Goal: Task Accomplishment & Management: Complete application form

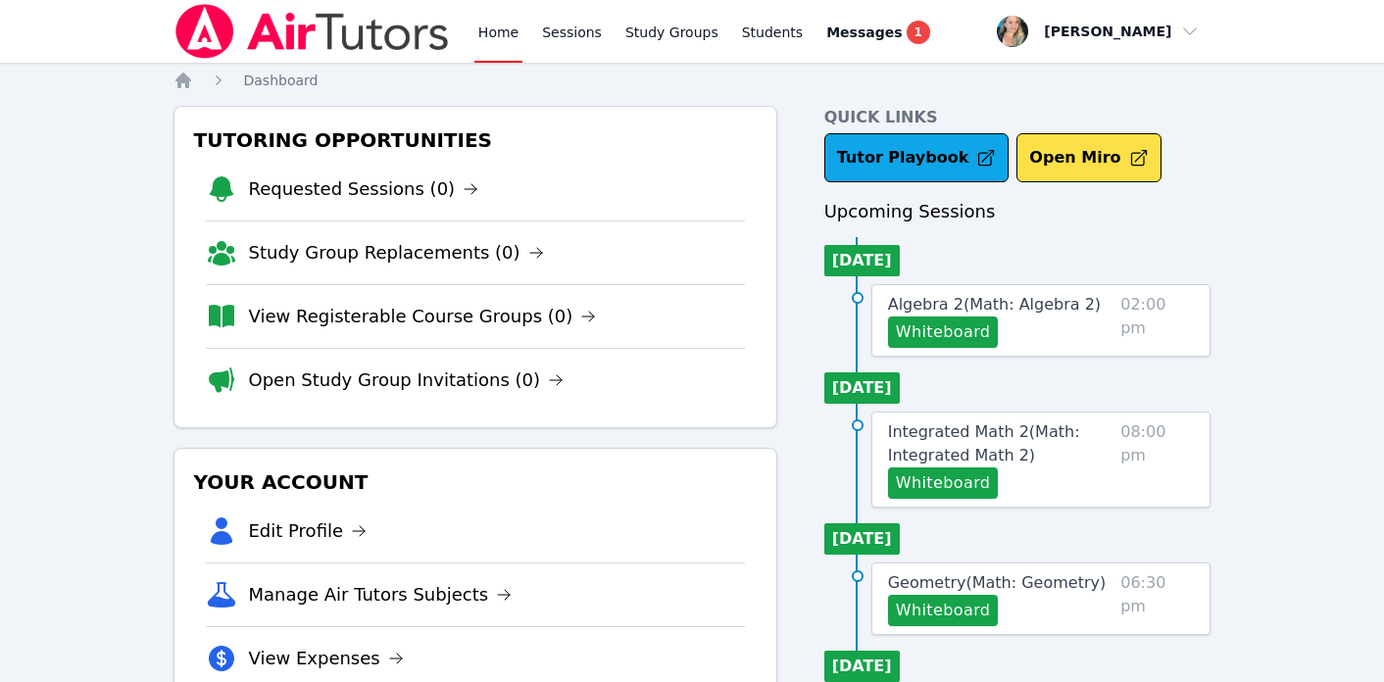
scroll to position [176, 0]
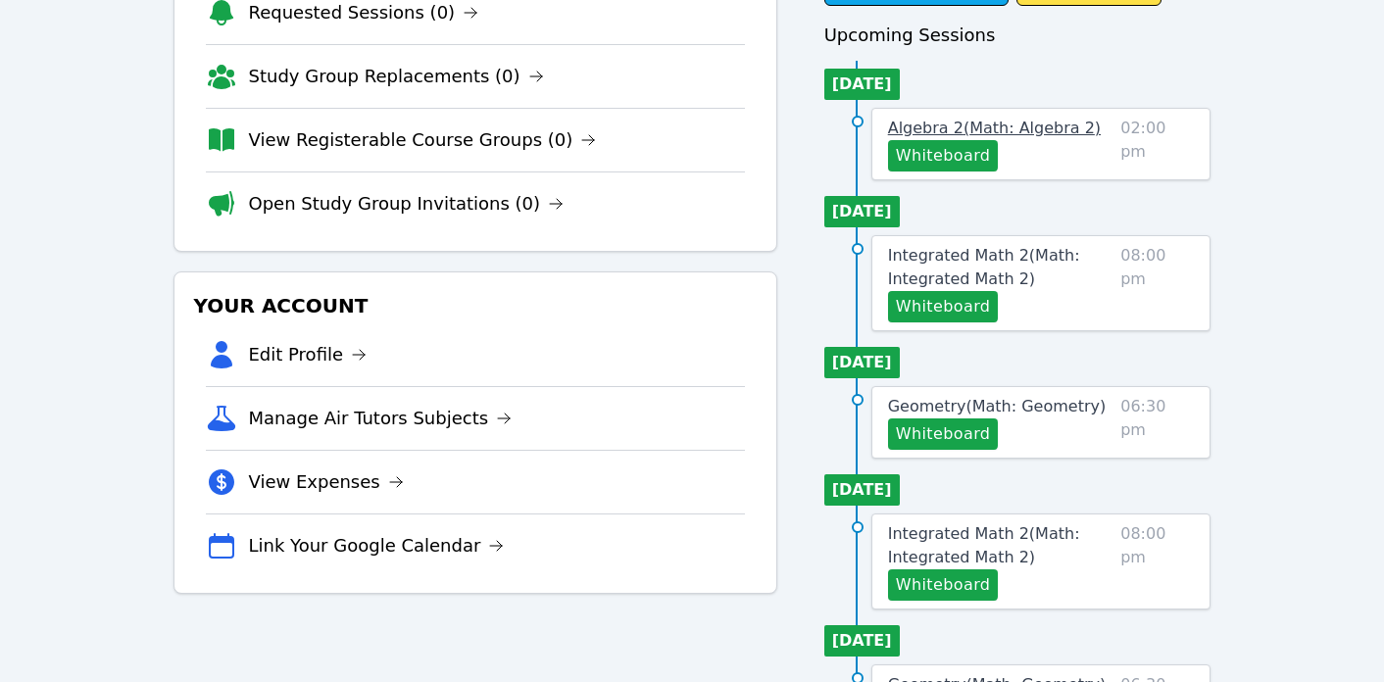
click at [951, 123] on span "Algebra 2 ( Math: Algebra 2 )" at bounding box center [994, 128] width 213 height 19
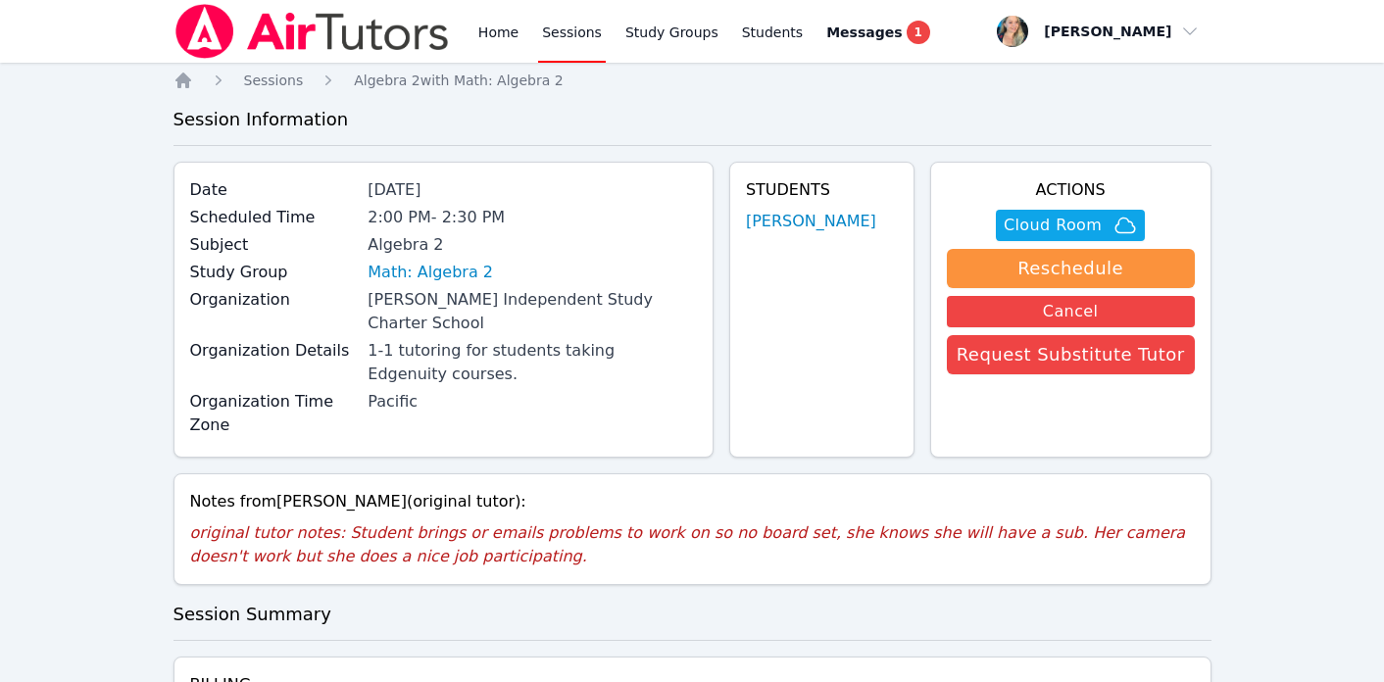
click at [560, 29] on link "Sessions" at bounding box center [572, 31] width 68 height 63
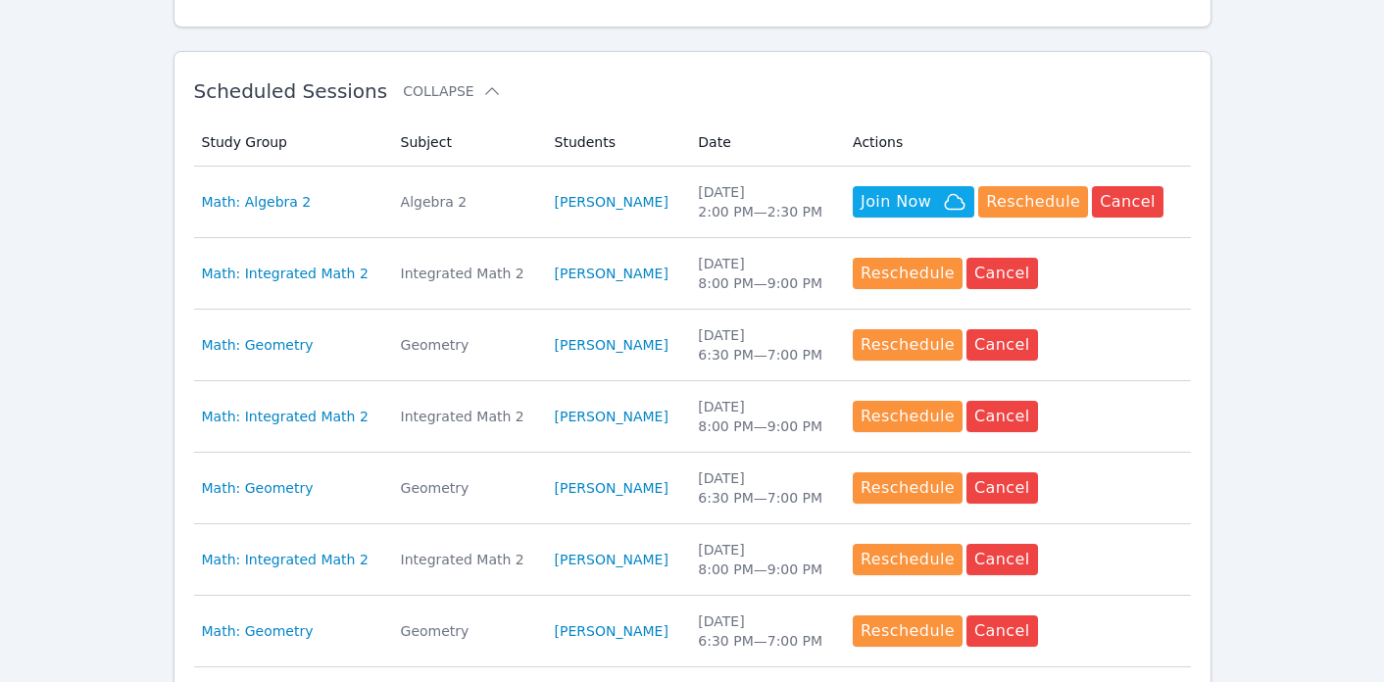
scroll to position [546, 0]
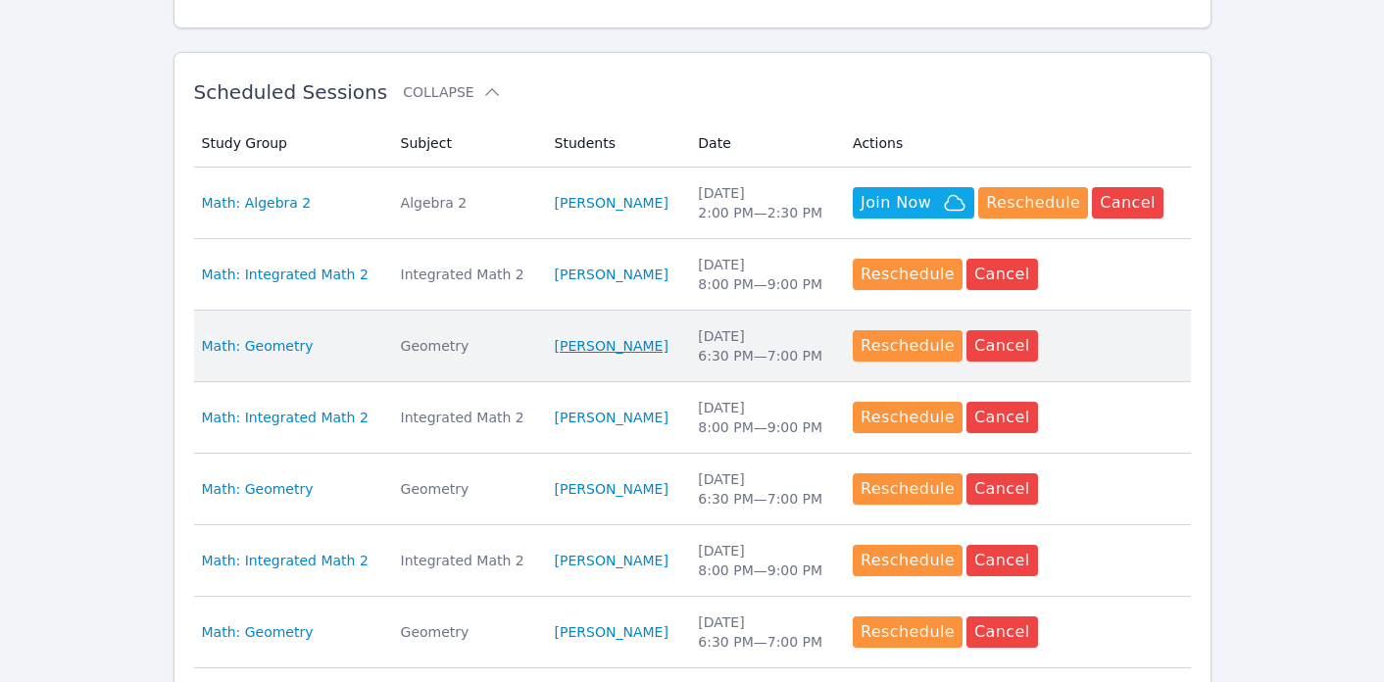
click at [589, 343] on link "Elias Bryant" at bounding box center [612, 346] width 114 height 20
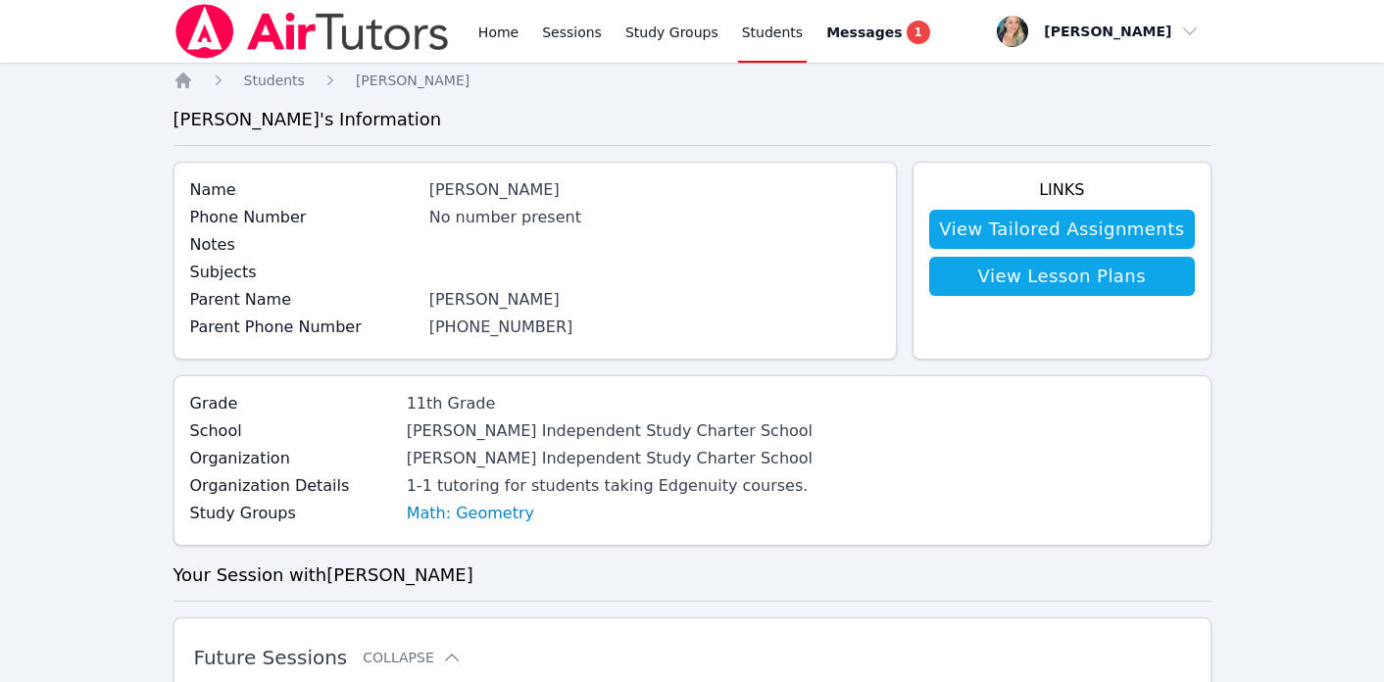
click at [455, 322] on link "(830) 218-1247" at bounding box center [501, 327] width 144 height 19
drag, startPoint x: 433, startPoint y: 329, endPoint x: 616, endPoint y: 329, distance: 182.4
click at [616, 329] on div "Parent Phone Number (830) 218-1247" at bounding box center [535, 329] width 691 height 27
copy link "(830) 218-1247"
click at [493, 19] on link "Home" at bounding box center [499, 31] width 48 height 63
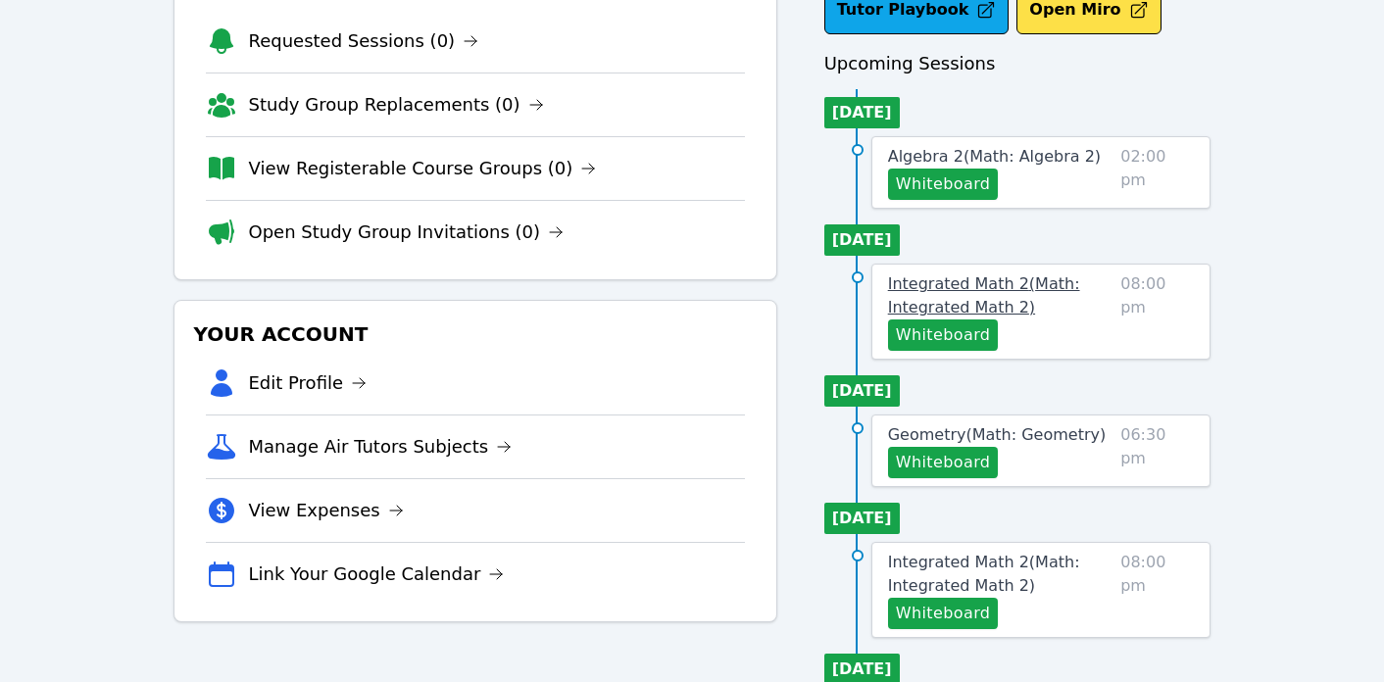
scroll to position [158, 0]
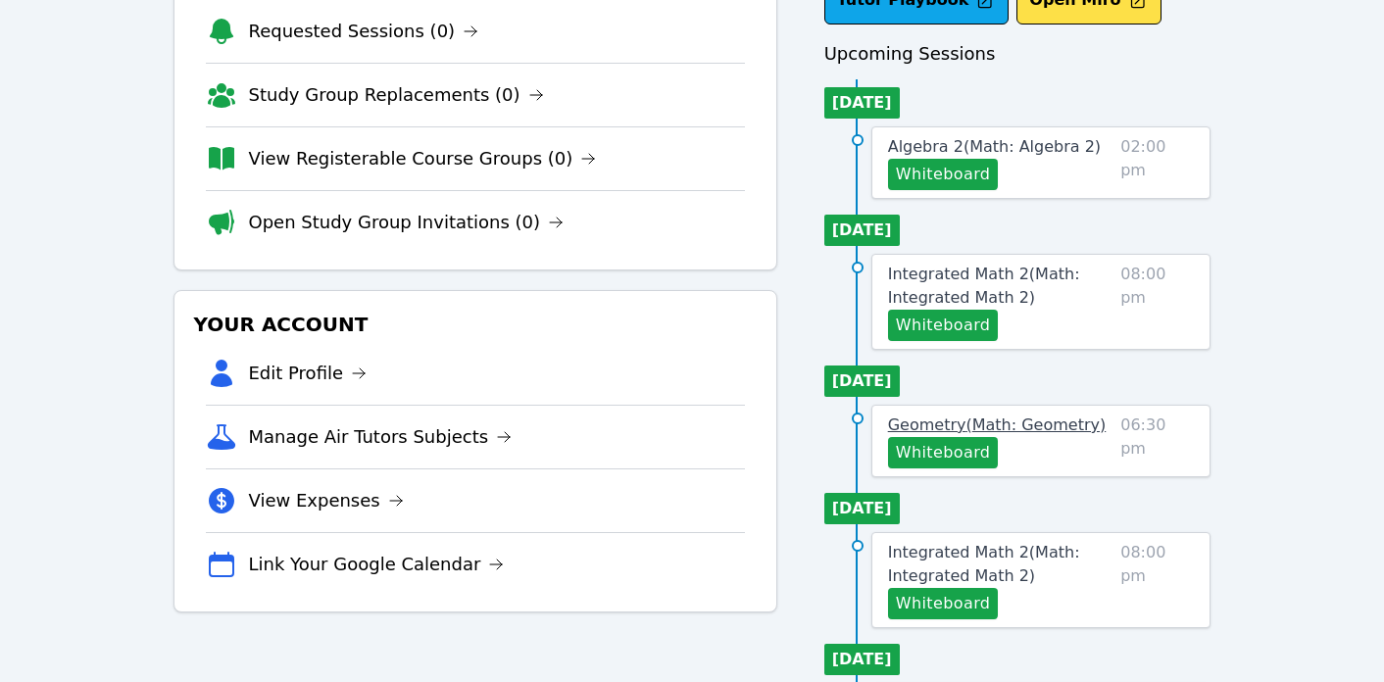
click at [952, 422] on span "Geometry ( Math: Geometry )" at bounding box center [997, 425] width 219 height 19
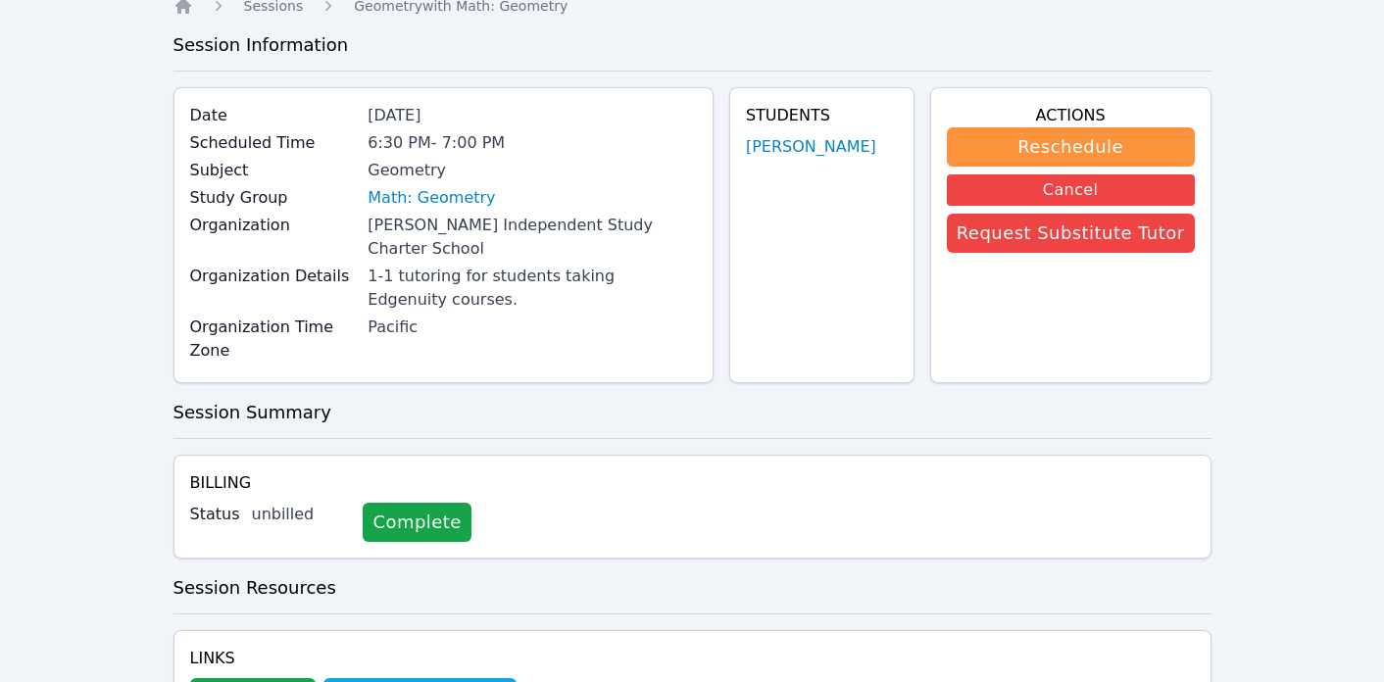
scroll to position [25, 0]
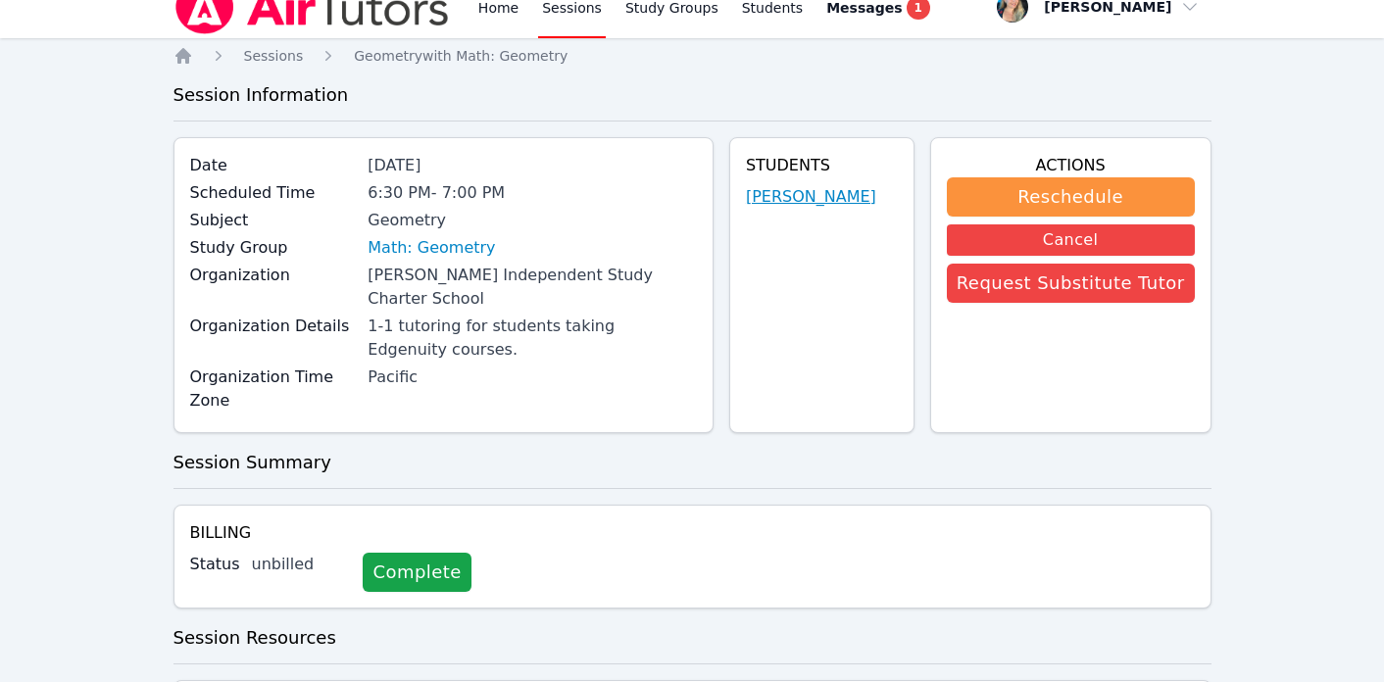
click at [818, 203] on link "Elias Bryant" at bounding box center [811, 197] width 130 height 24
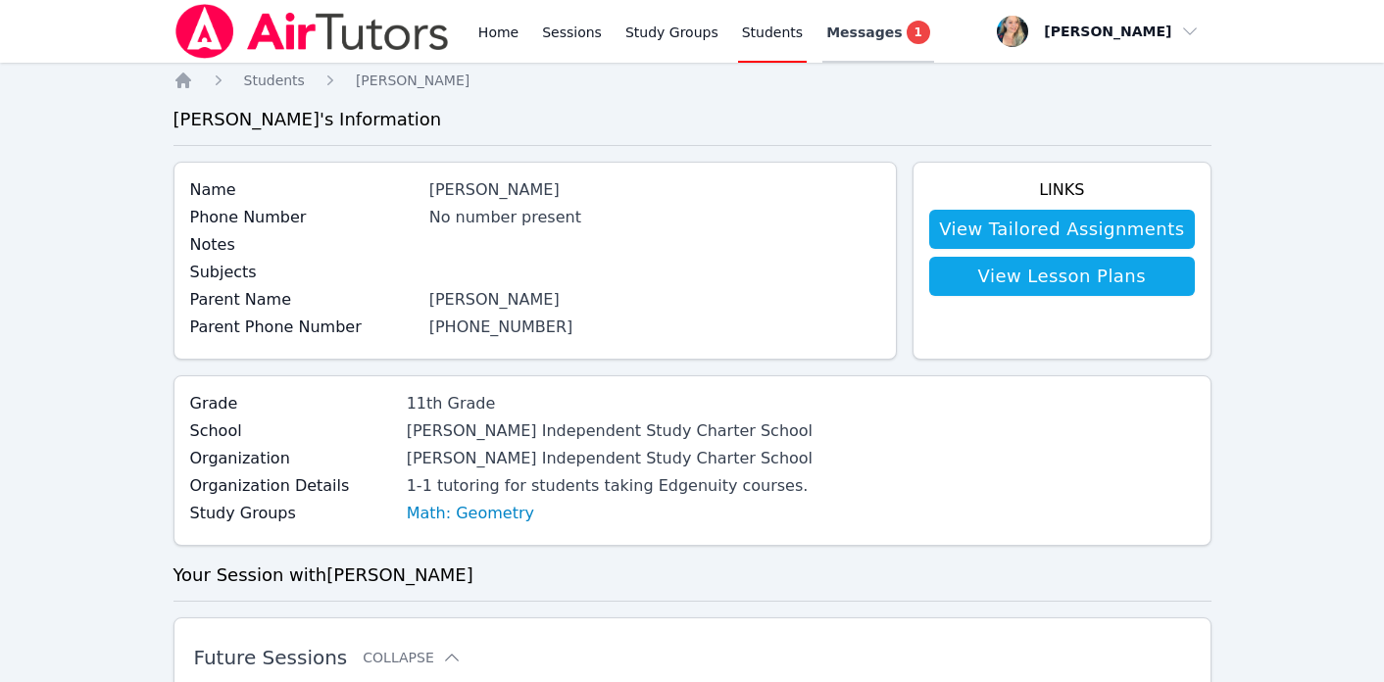
click at [866, 42] on div "Messages 1" at bounding box center [879, 33] width 104 height 24
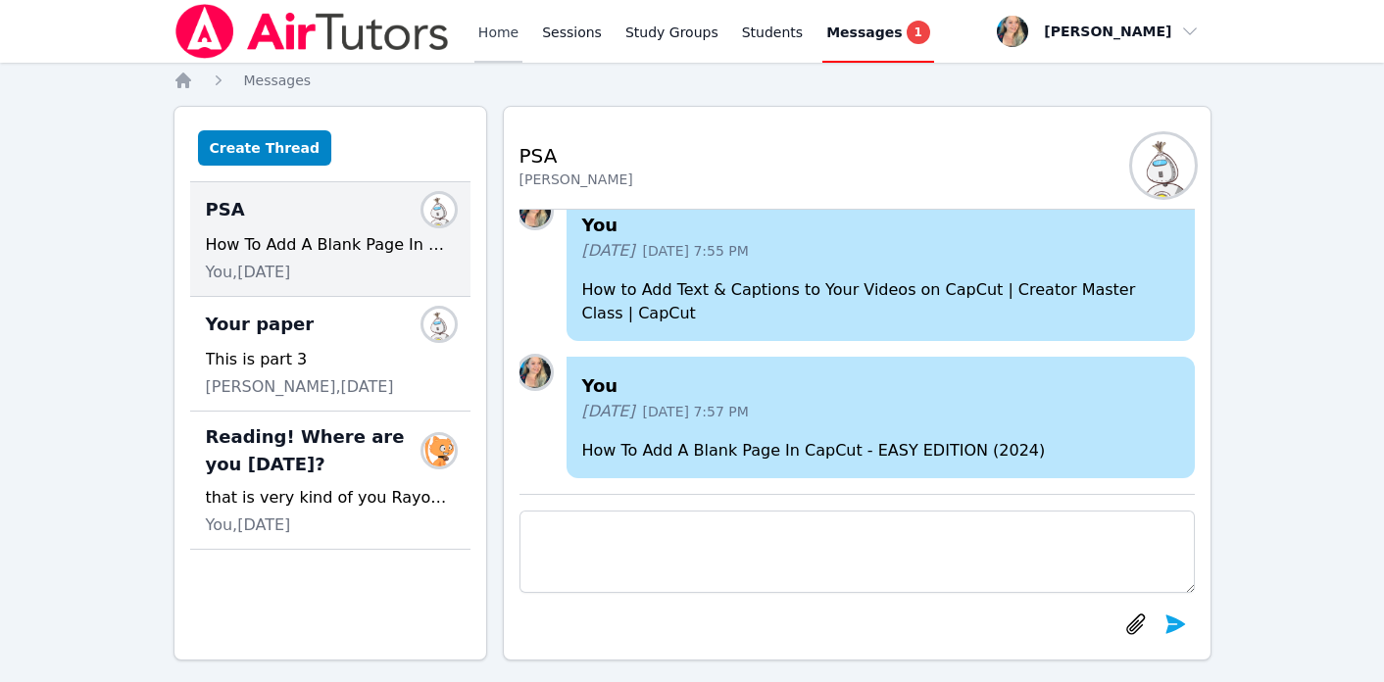
click at [493, 20] on link "Home" at bounding box center [499, 31] width 48 height 63
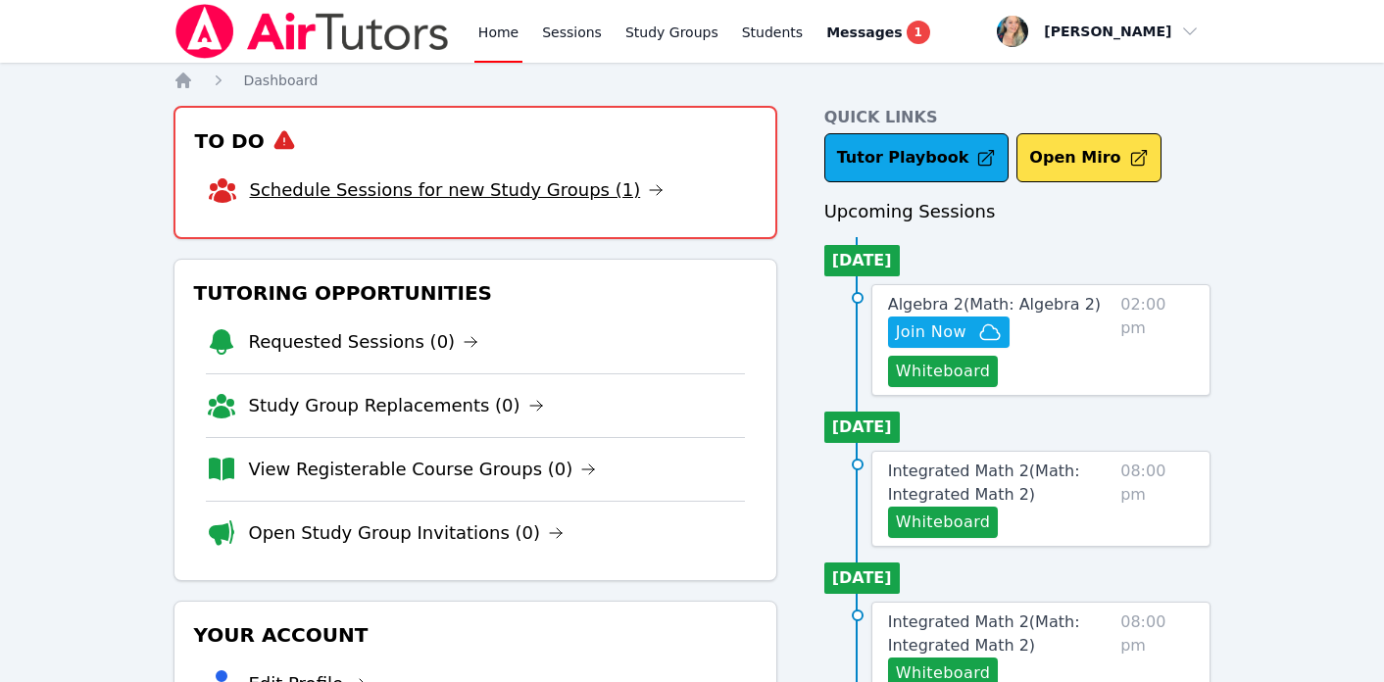
click at [490, 191] on link "Schedule Sessions for new Study Groups (1)" at bounding box center [457, 189] width 415 height 27
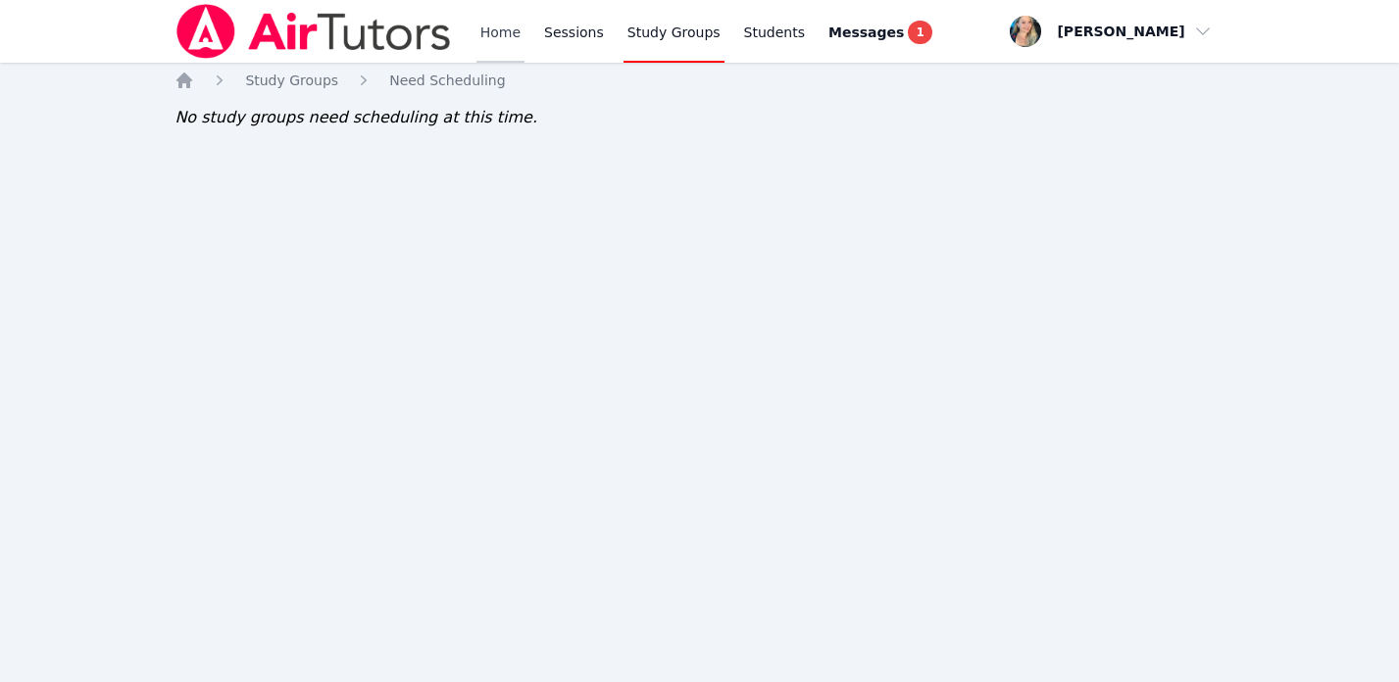
click at [484, 29] on link "Home" at bounding box center [501, 31] width 48 height 63
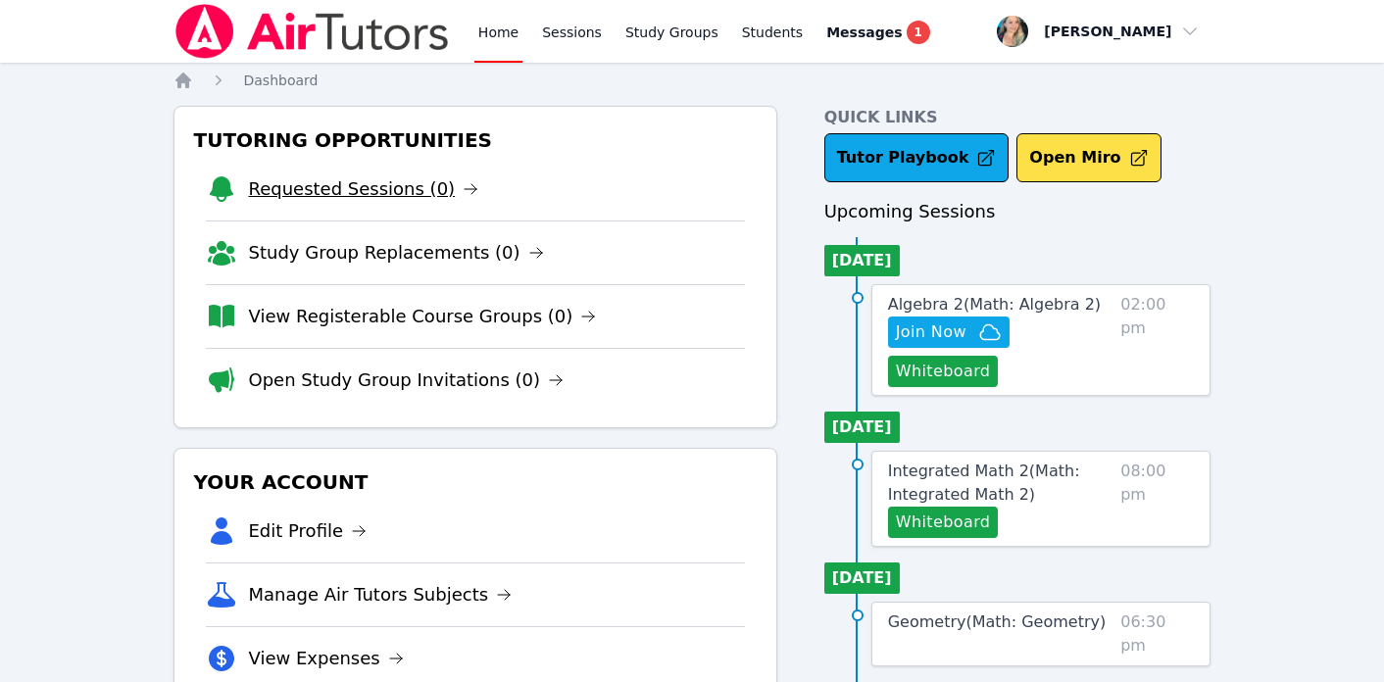
click at [423, 184] on link "Requested Sessions (0)" at bounding box center [364, 189] width 230 height 27
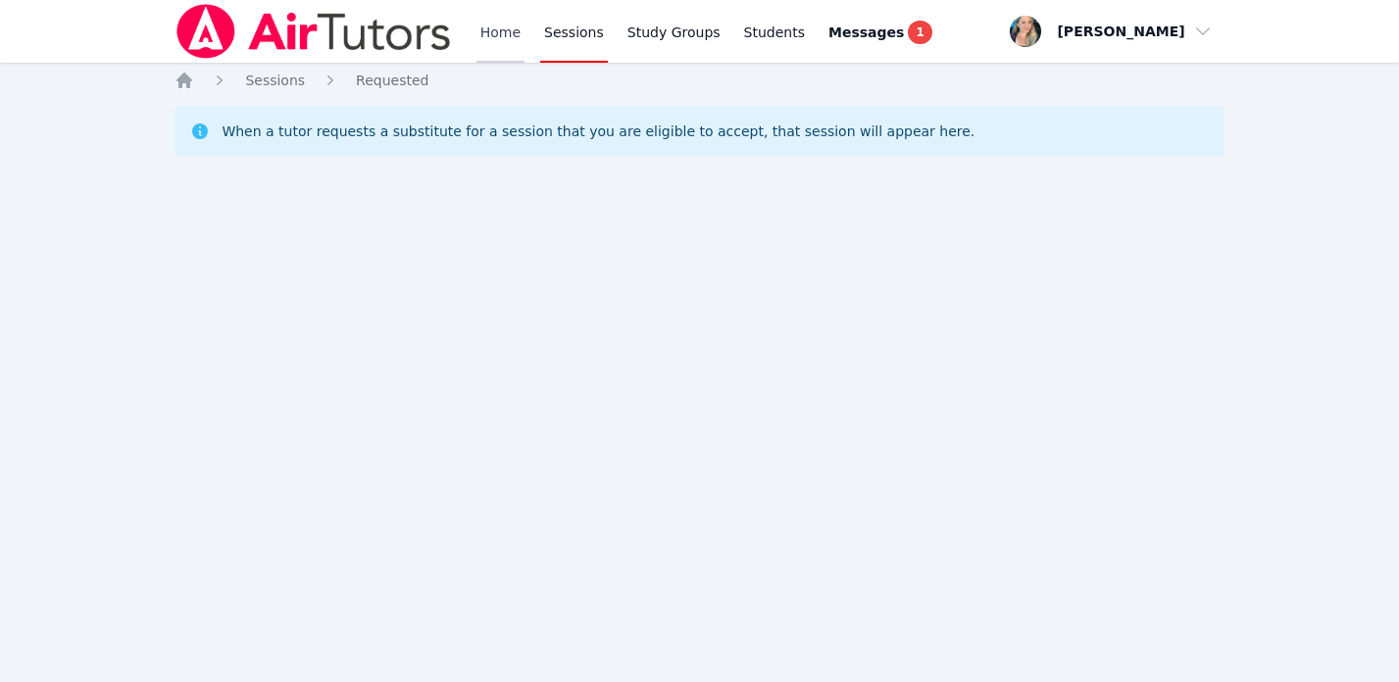
click at [498, 12] on link "Home" at bounding box center [501, 31] width 48 height 63
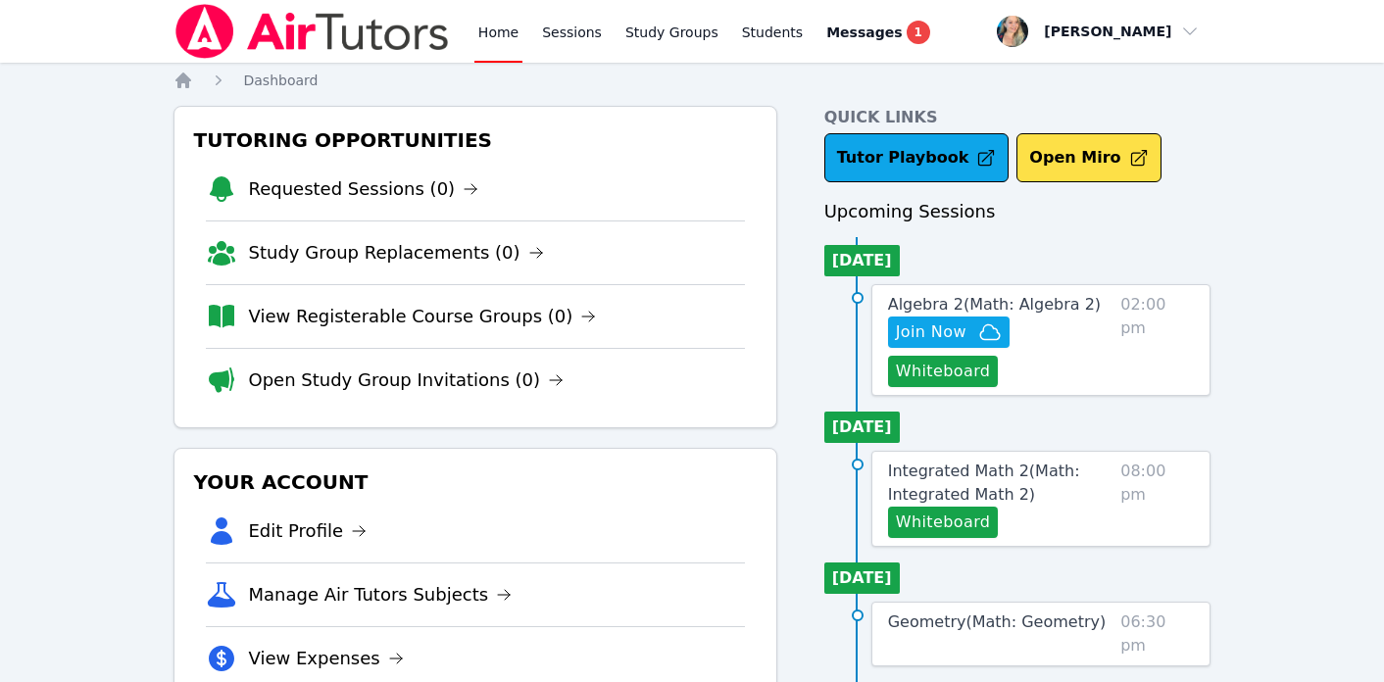
click at [495, 25] on link "Home" at bounding box center [499, 31] width 48 height 63
click at [490, 35] on link "Home" at bounding box center [499, 31] width 48 height 63
click at [493, 36] on link "Home" at bounding box center [499, 31] width 48 height 63
click at [496, 32] on link "Home" at bounding box center [499, 31] width 48 height 63
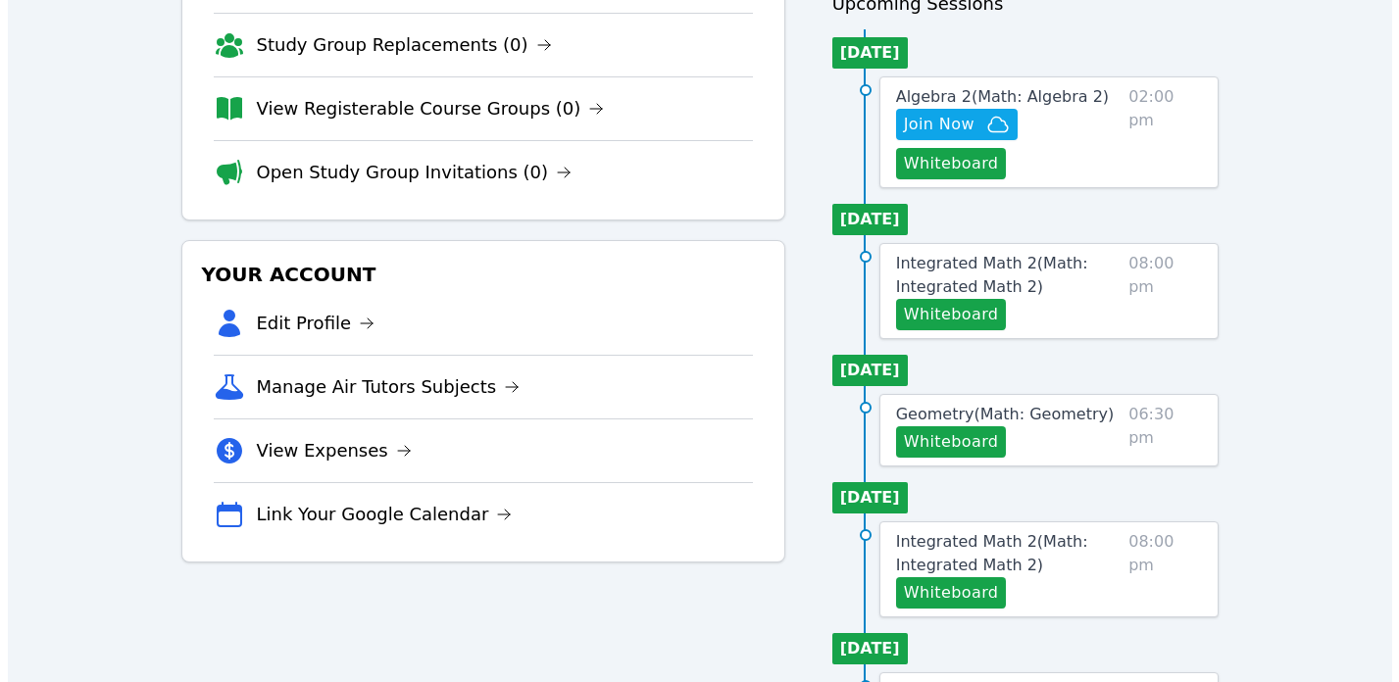
scroll to position [233, 0]
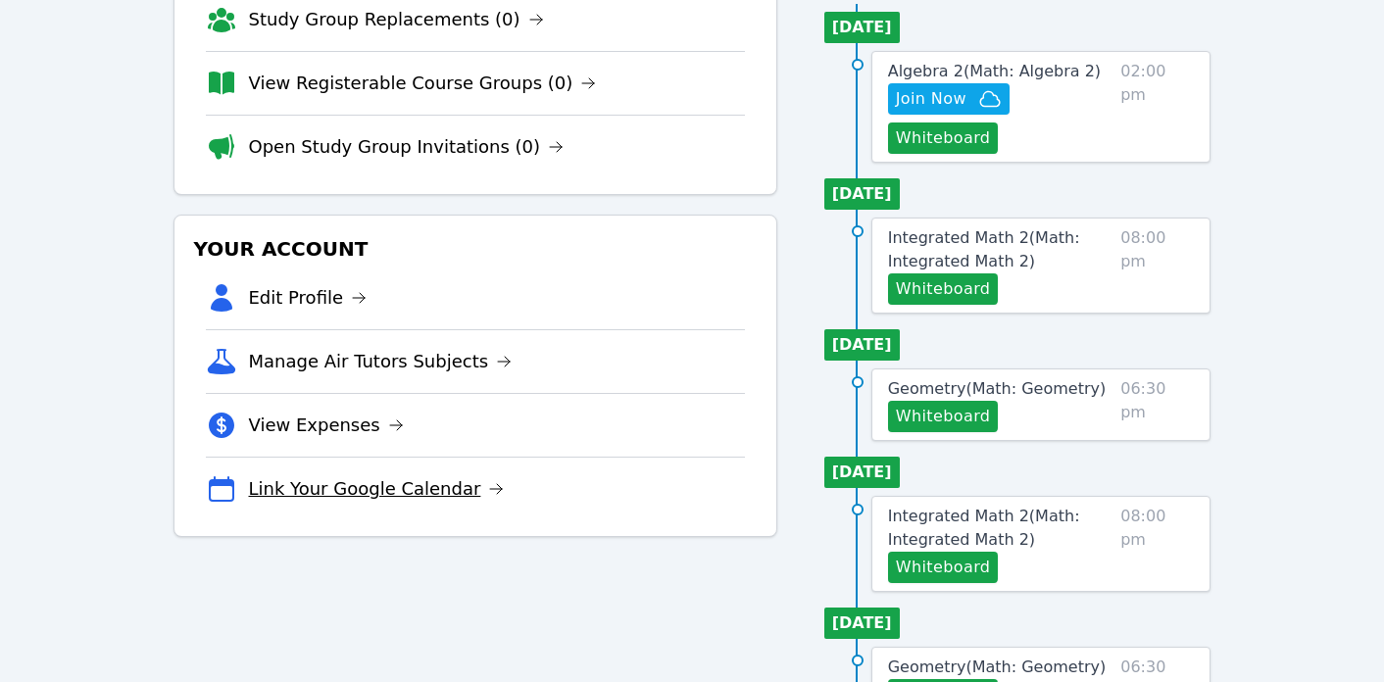
click at [354, 486] on link "Link Your Google Calendar" at bounding box center [377, 489] width 256 height 27
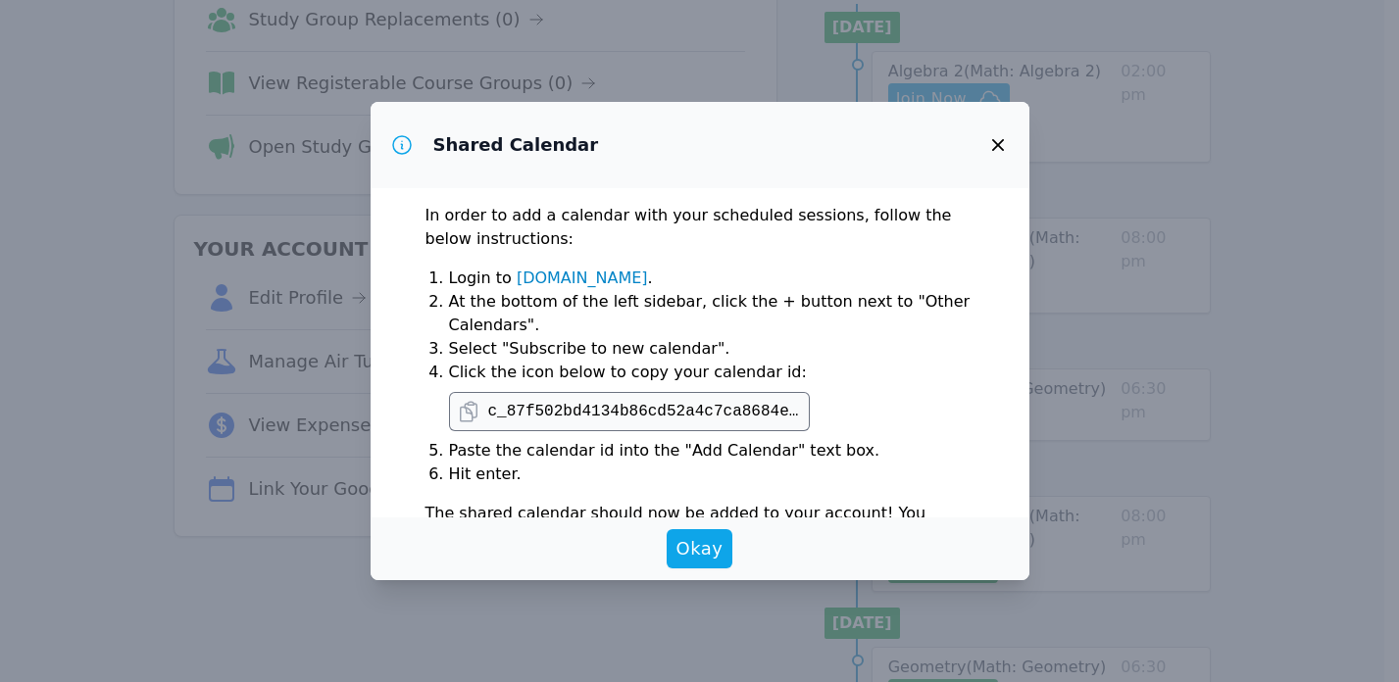
click at [546, 412] on pre "c_87f502bd4134b86cd52a4c7ca8684e02614a208015c09a53b3d4a1608a99a95f@group.calend…" at bounding box center [645, 412] width 314 height 24
click at [465, 419] on icon at bounding box center [469, 412] width 24 height 24
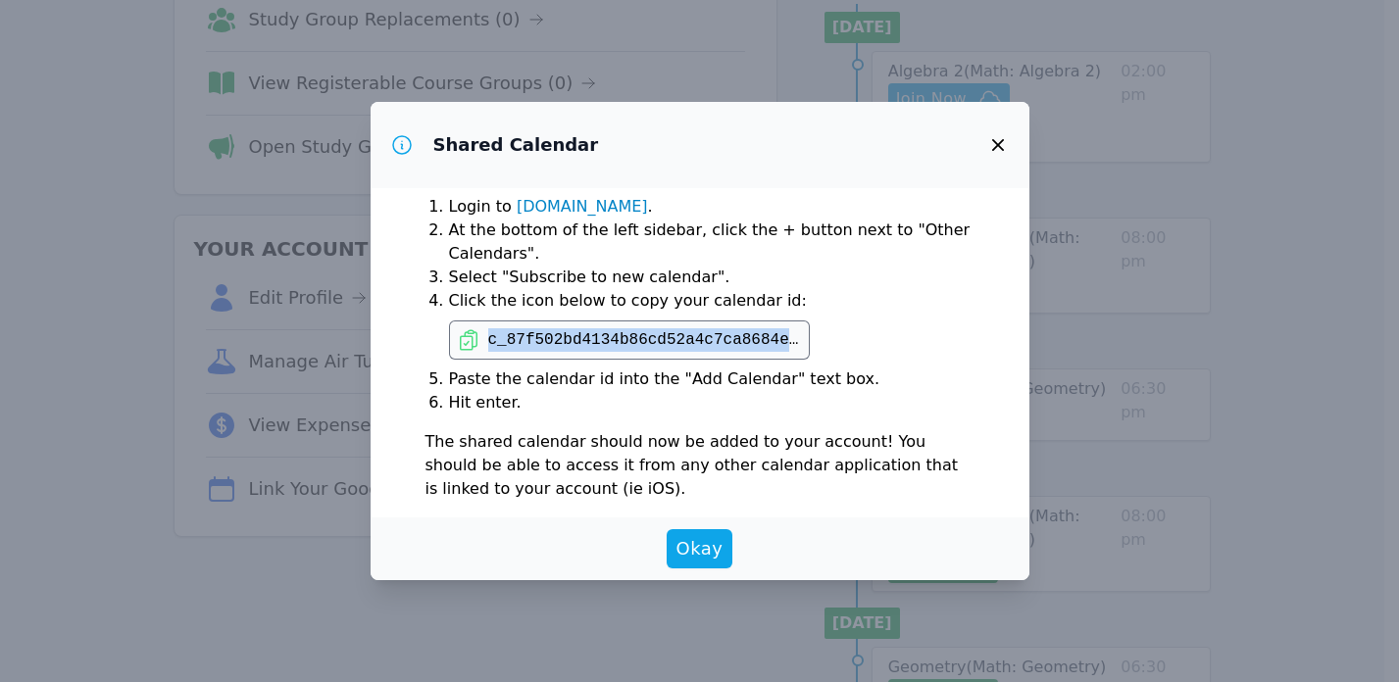
click at [700, 340] on pre "c_87f502bd4134b86cd52a4c7ca8684e02614a208015c09a53b3d4a1608a99a95f@group.calend…" at bounding box center [645, 340] width 314 height 24
click at [473, 342] on icon at bounding box center [469, 340] width 24 height 24
click at [489, 332] on pre "c_87f502bd4134b86cd52a4c7ca8684e02614a208015c09a53b3d4a1608a99a95f@group.calend…" at bounding box center [645, 340] width 314 height 24
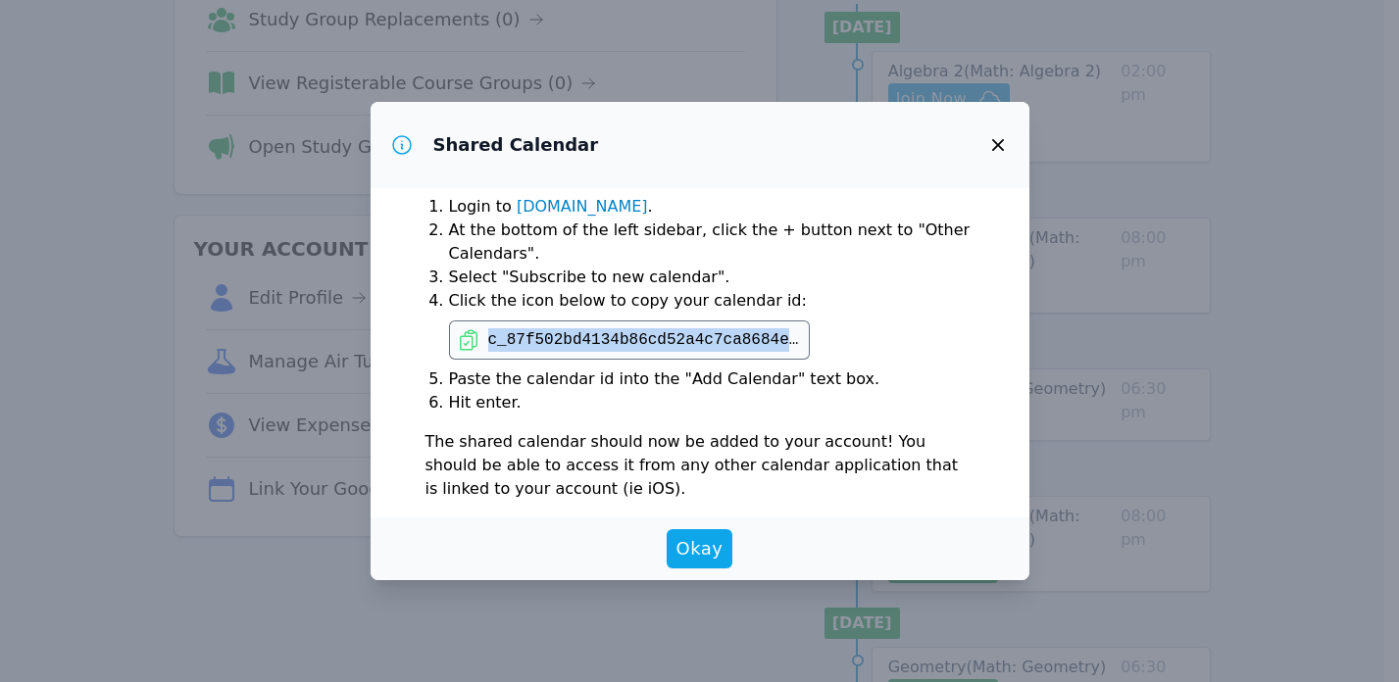
copy pre "c_87f502bd4134b86cd52a4c7ca8684e02614a208015c09a53b3d4a1608a99a95f@group.calend…"
click at [697, 547] on span "Okay" at bounding box center [700, 548] width 47 height 27
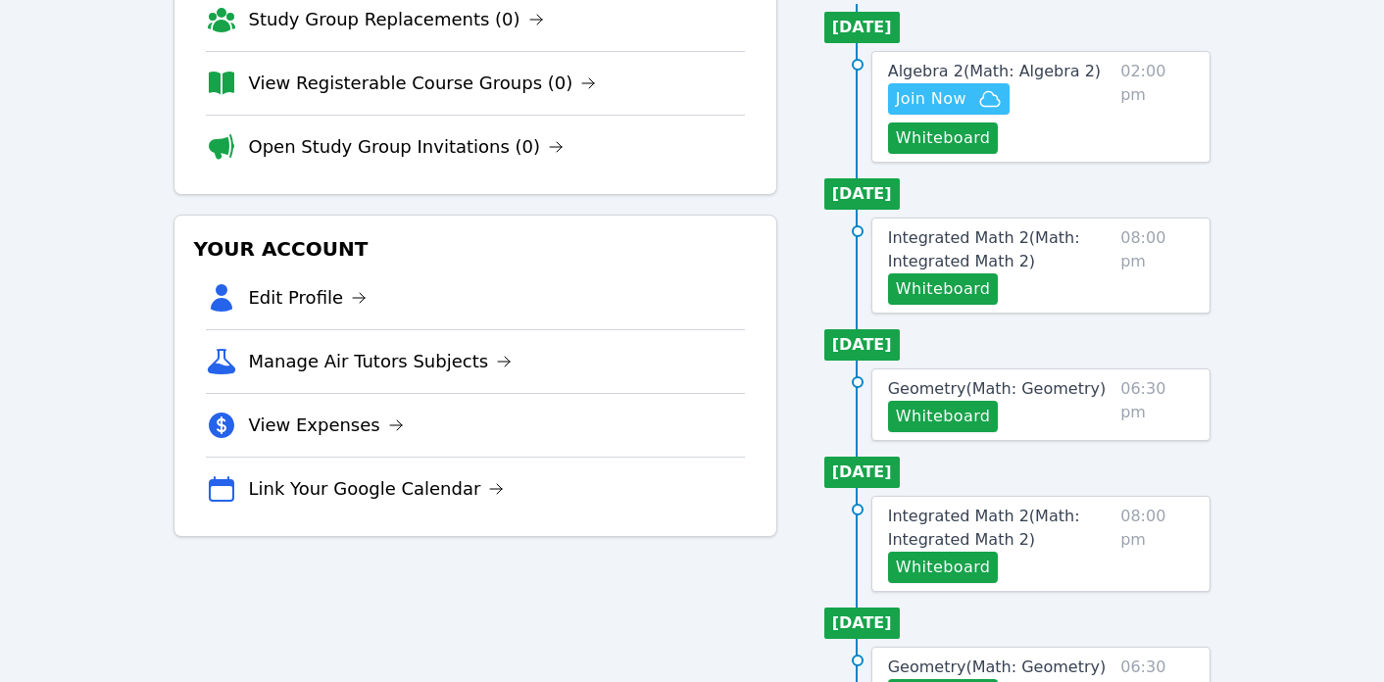
click at [975, 93] on span "Join Now" at bounding box center [949, 99] width 106 height 24
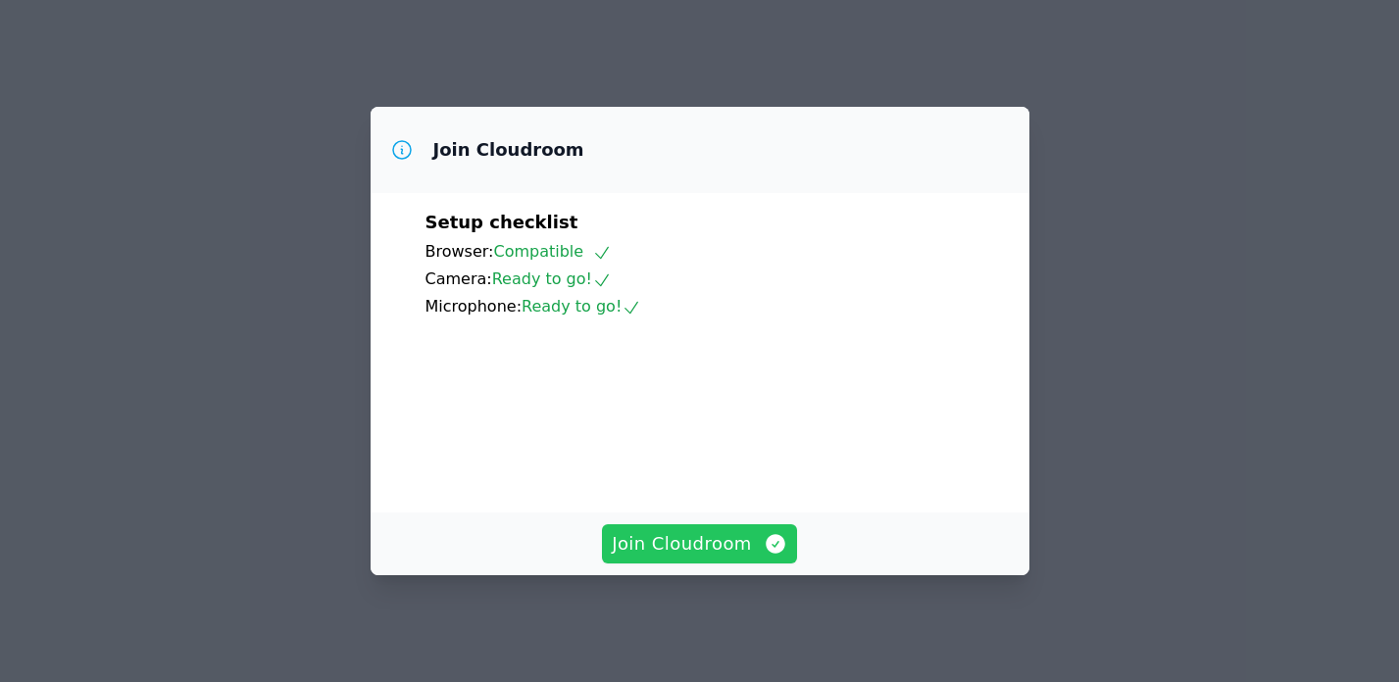
click at [683, 546] on span "Join Cloudroom" at bounding box center [700, 543] width 176 height 27
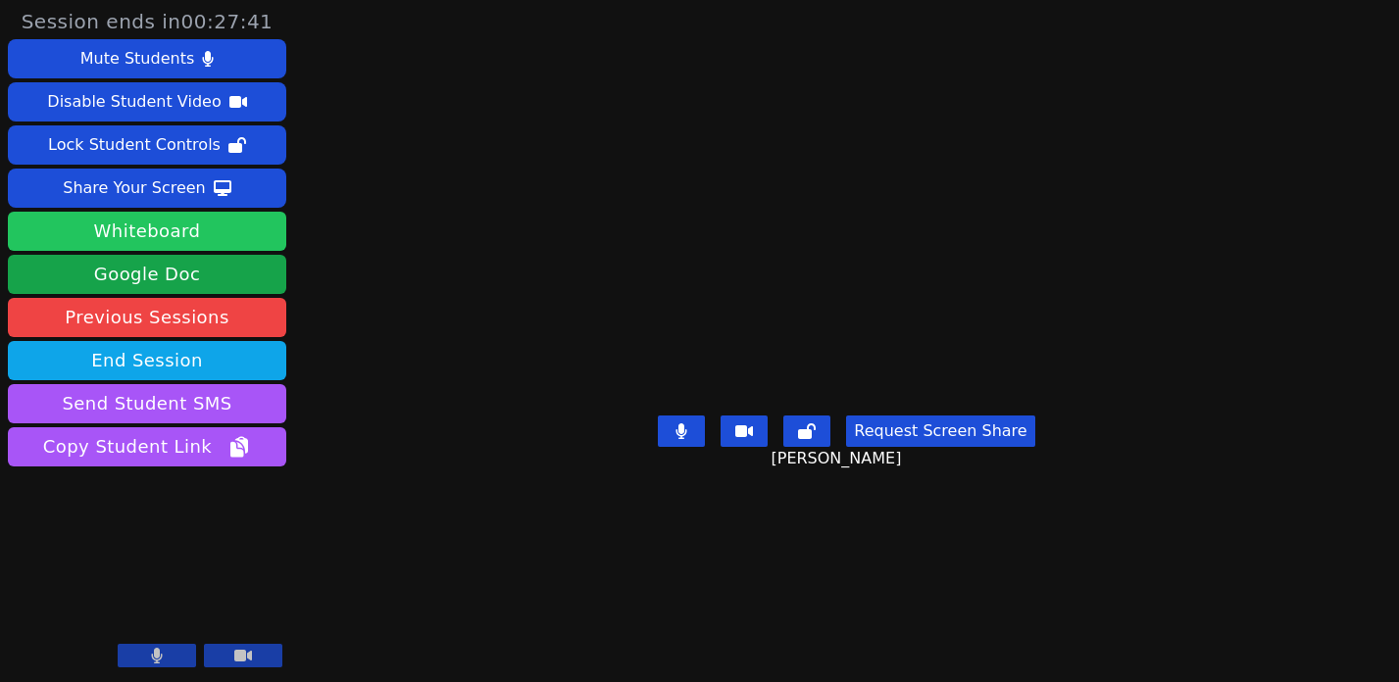
click at [186, 232] on button "Whiteboard" at bounding box center [147, 231] width 278 height 39
click at [146, 230] on button "Whiteboard" at bounding box center [147, 231] width 278 height 39
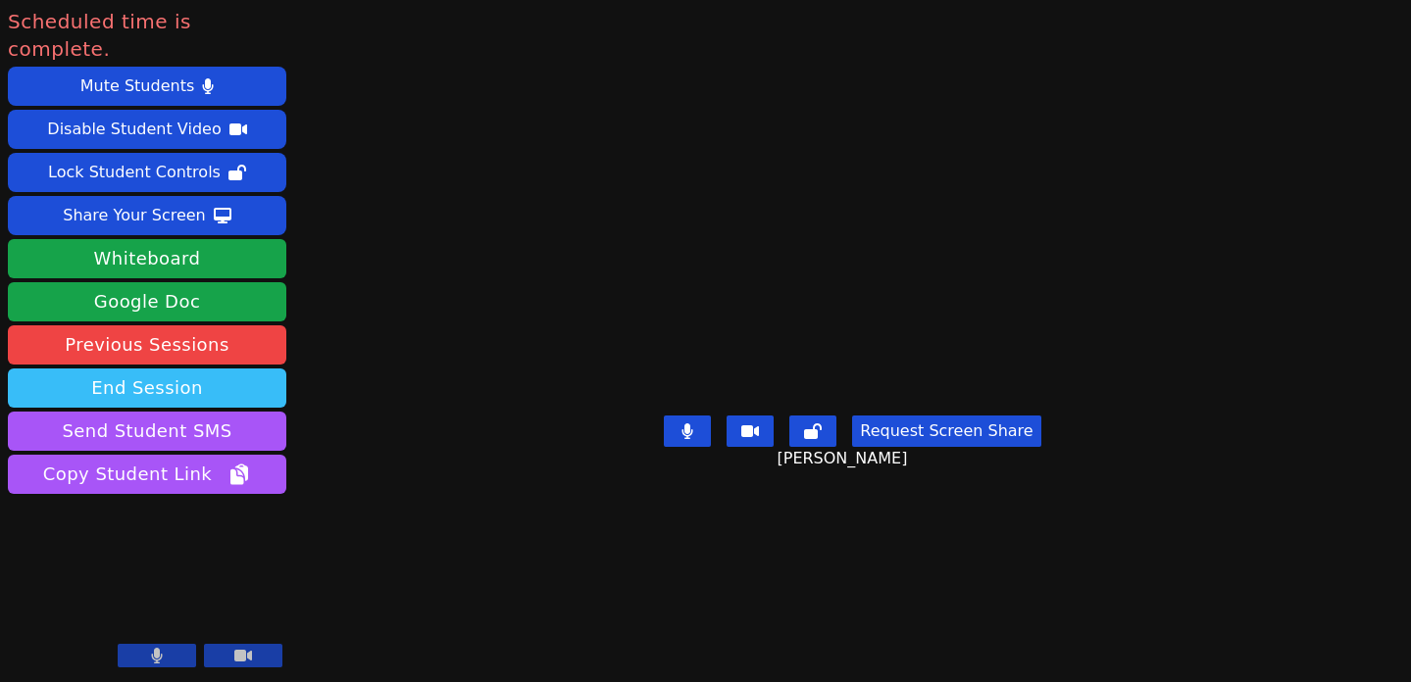
click at [213, 369] on button "End Session" at bounding box center [147, 388] width 278 height 39
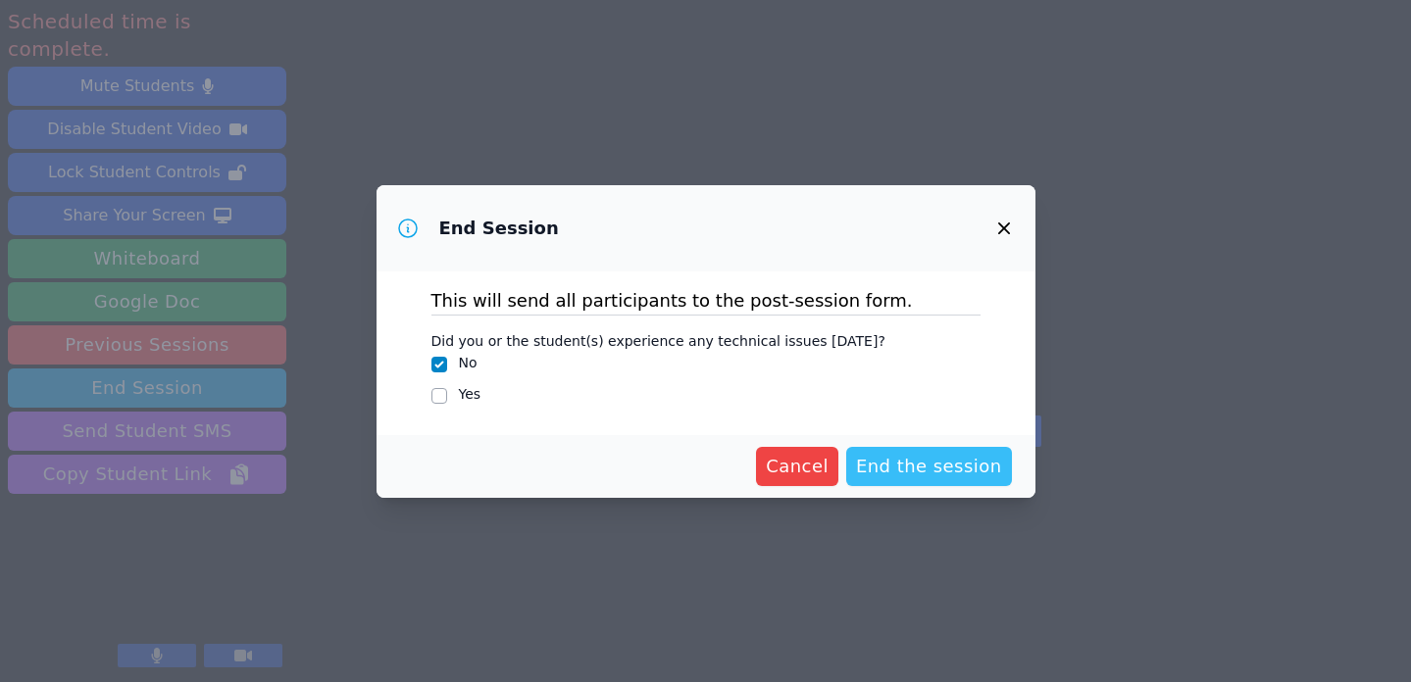
click at [910, 466] on span "End the session" at bounding box center [929, 466] width 146 height 27
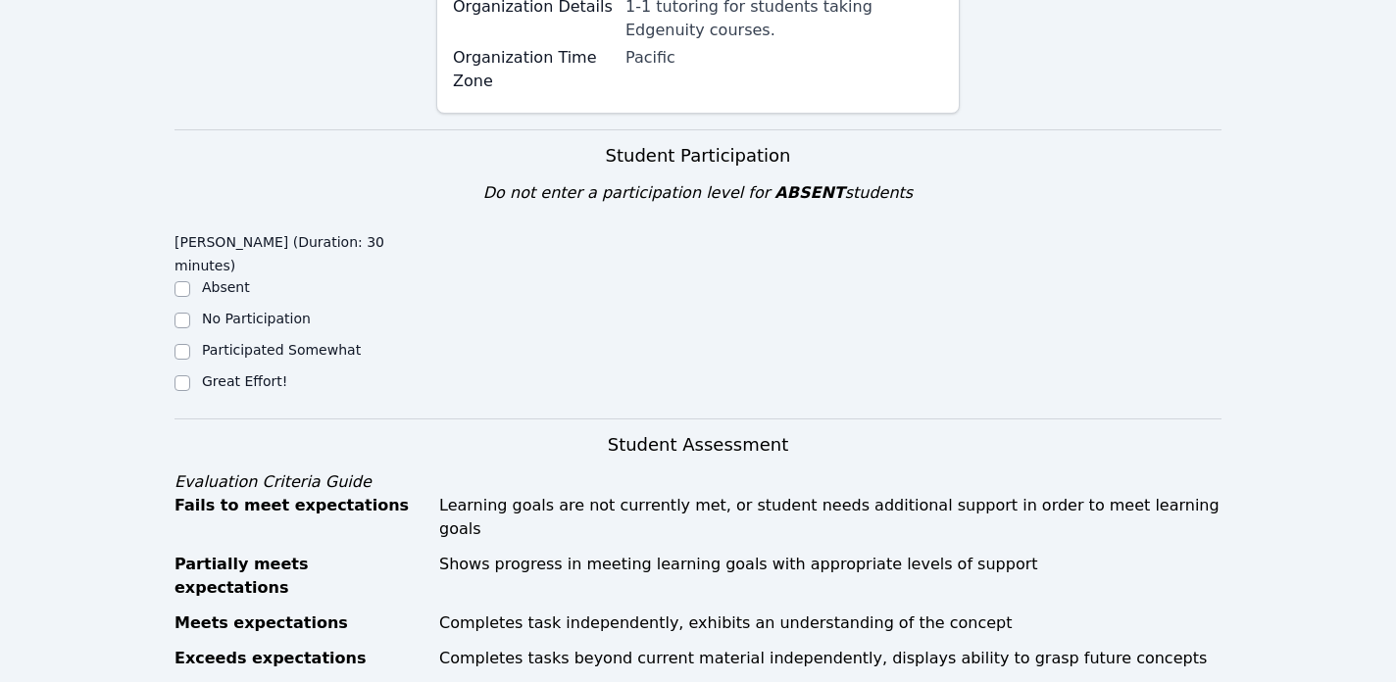
scroll to position [413, 0]
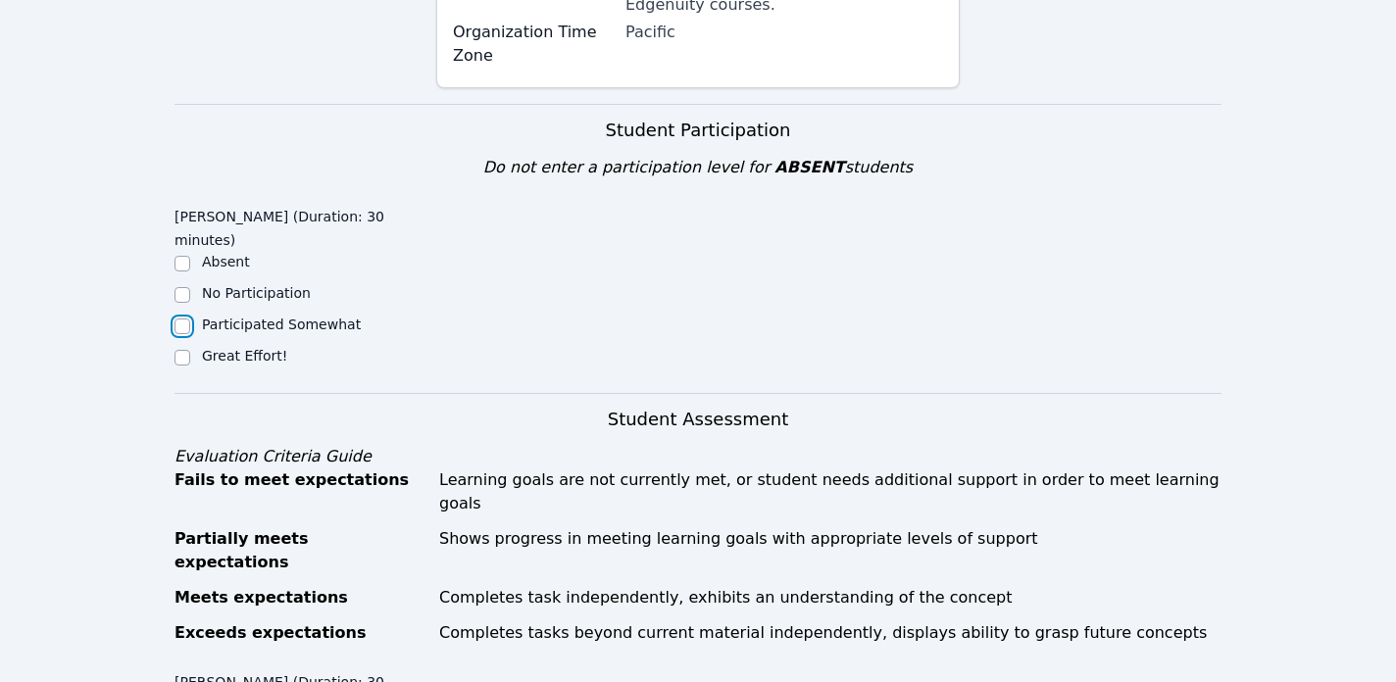
drag, startPoint x: 181, startPoint y: 283, endPoint x: 180, endPoint y: 312, distance: 28.5
click at [180, 312] on ul "Absent No Participation Participated Somewhat Great Effort!" at bounding box center [306, 311] width 262 height 118
click at [180, 350] on input "Great Effort!" at bounding box center [183, 358] width 16 height 16
checkbox input "true"
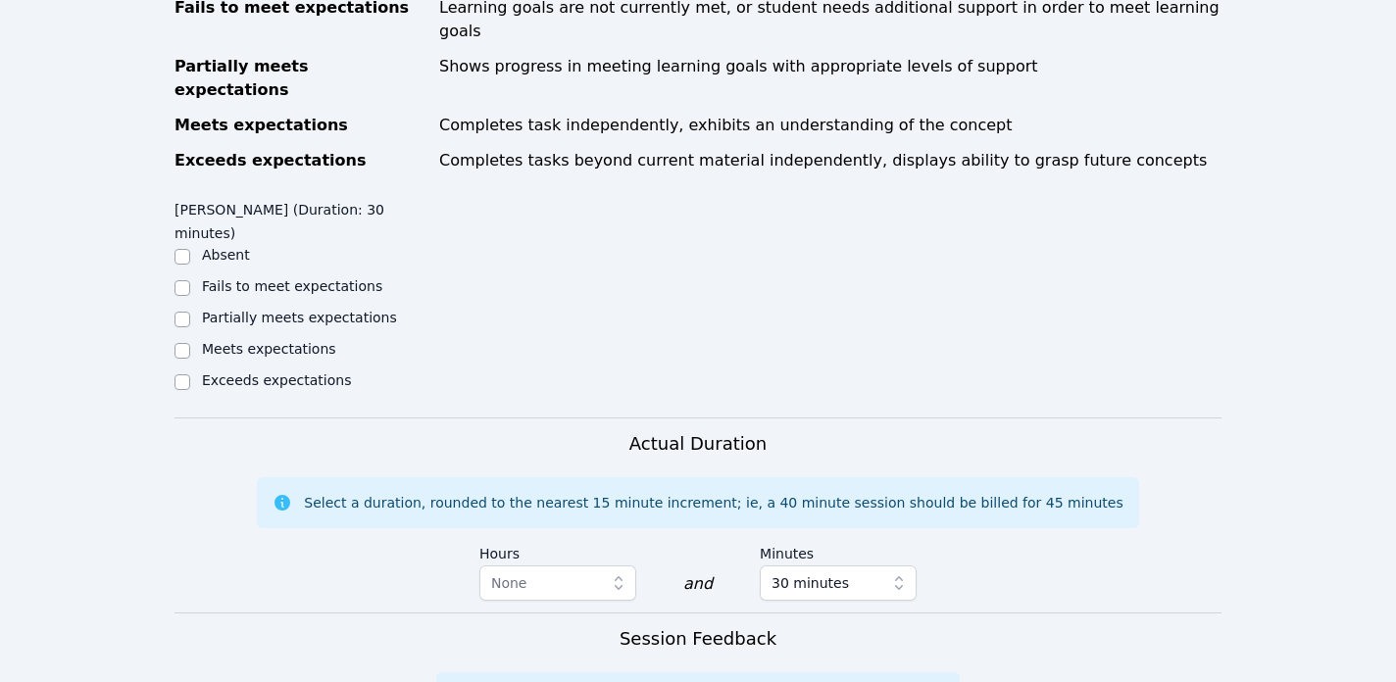
scroll to position [909, 0]
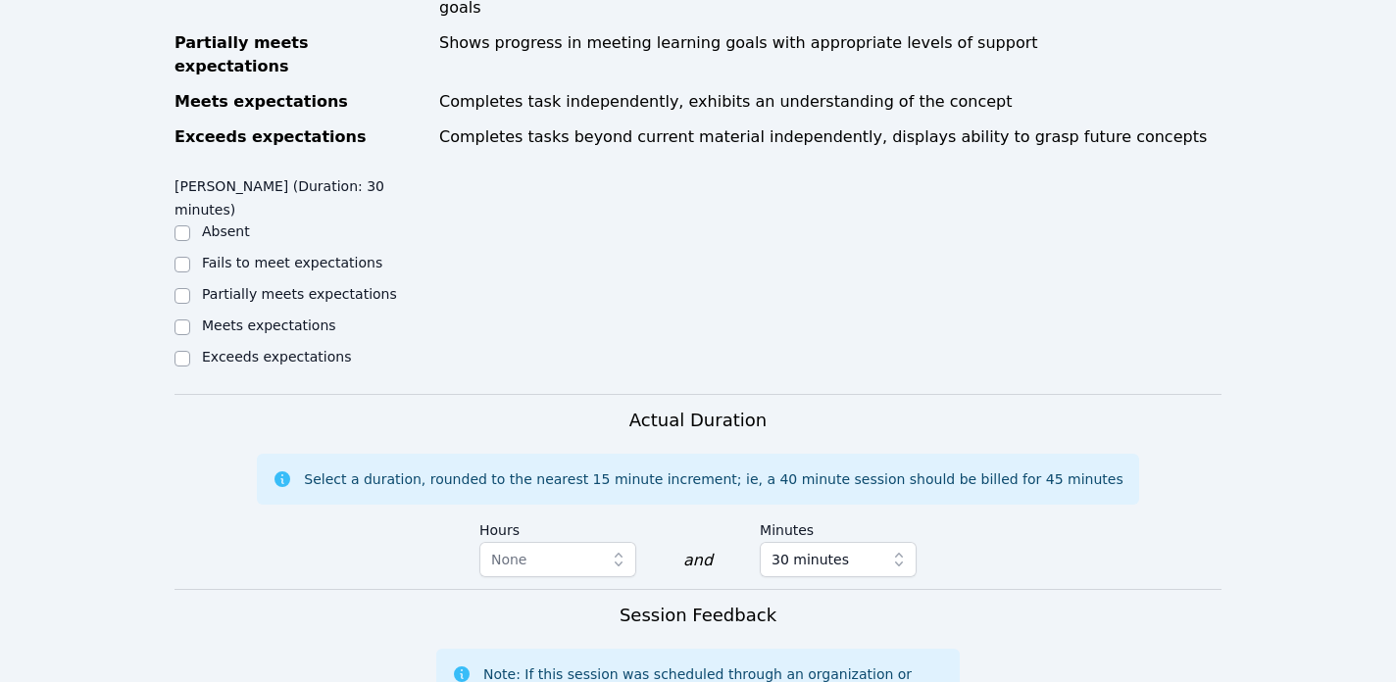
click at [236, 286] on label "Partially meets expectations" at bounding box center [299, 294] width 195 height 16
click at [190, 288] on input "Partially meets expectations" at bounding box center [183, 296] width 16 height 16
checkbox input "true"
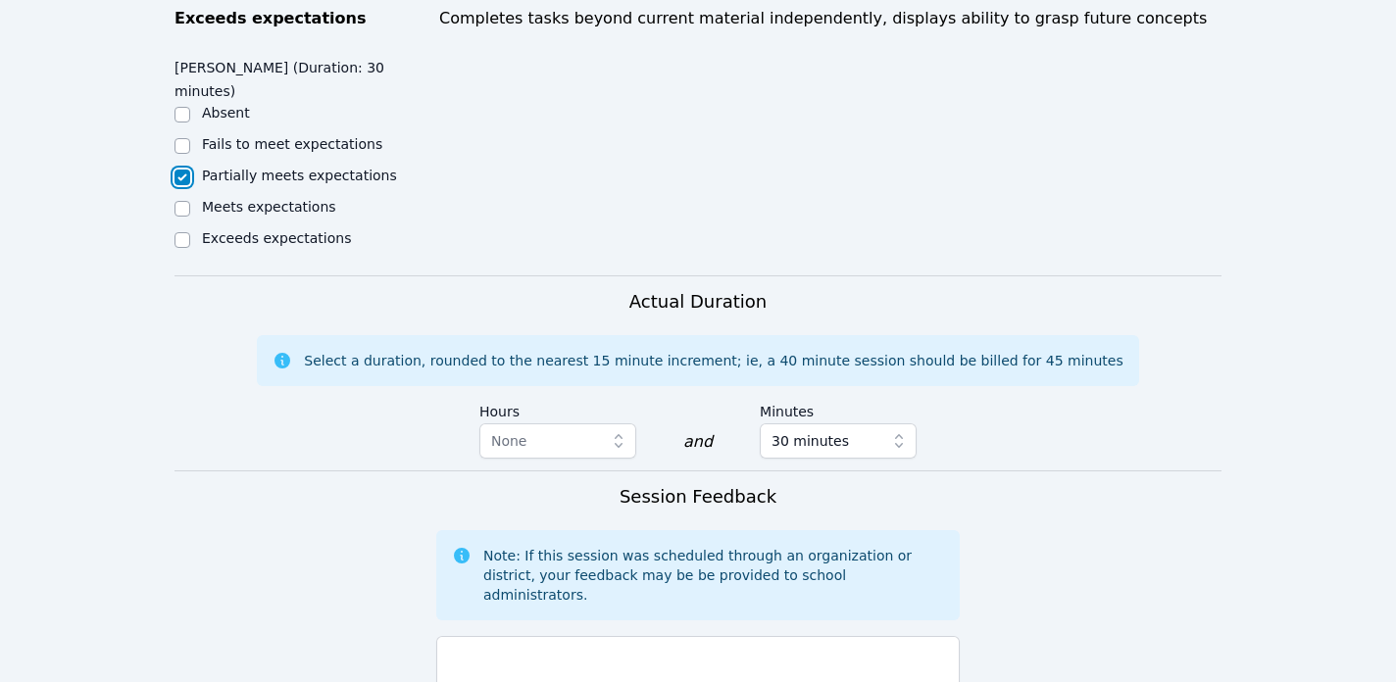
scroll to position [1257, 0]
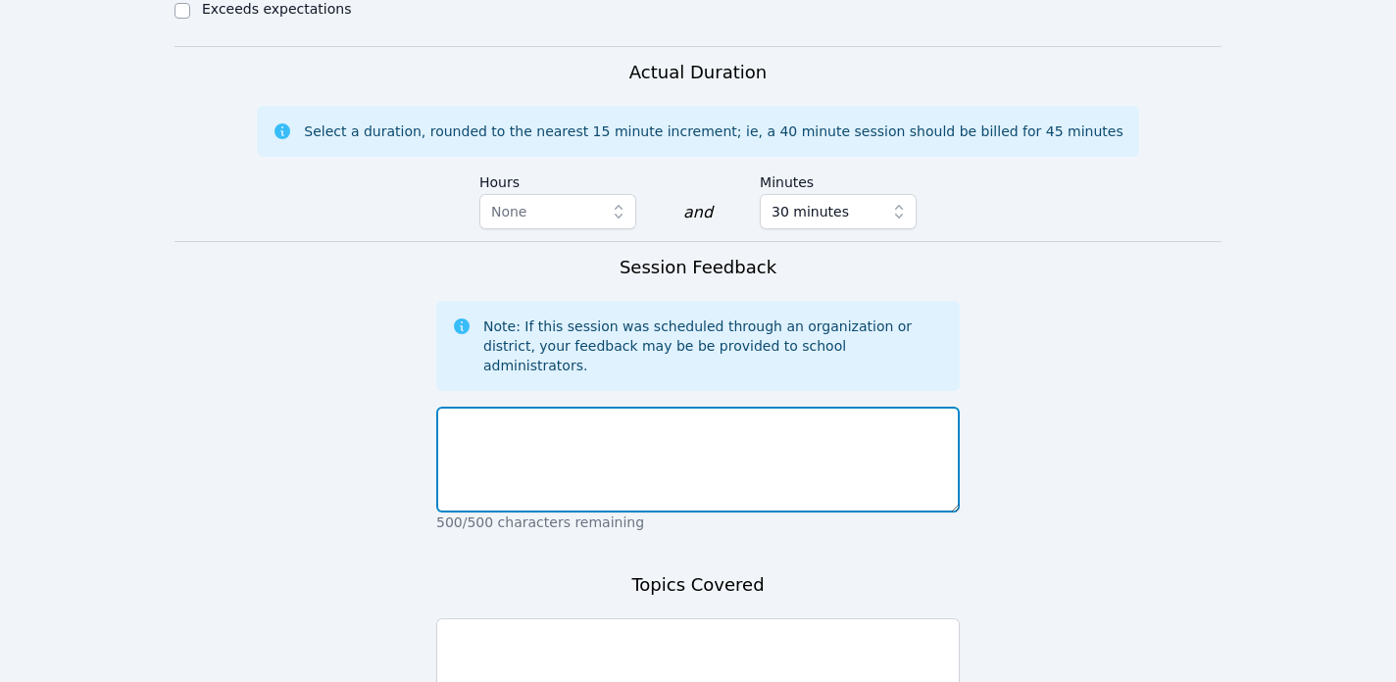
click at [605, 407] on textarea at bounding box center [698, 460] width 524 height 106
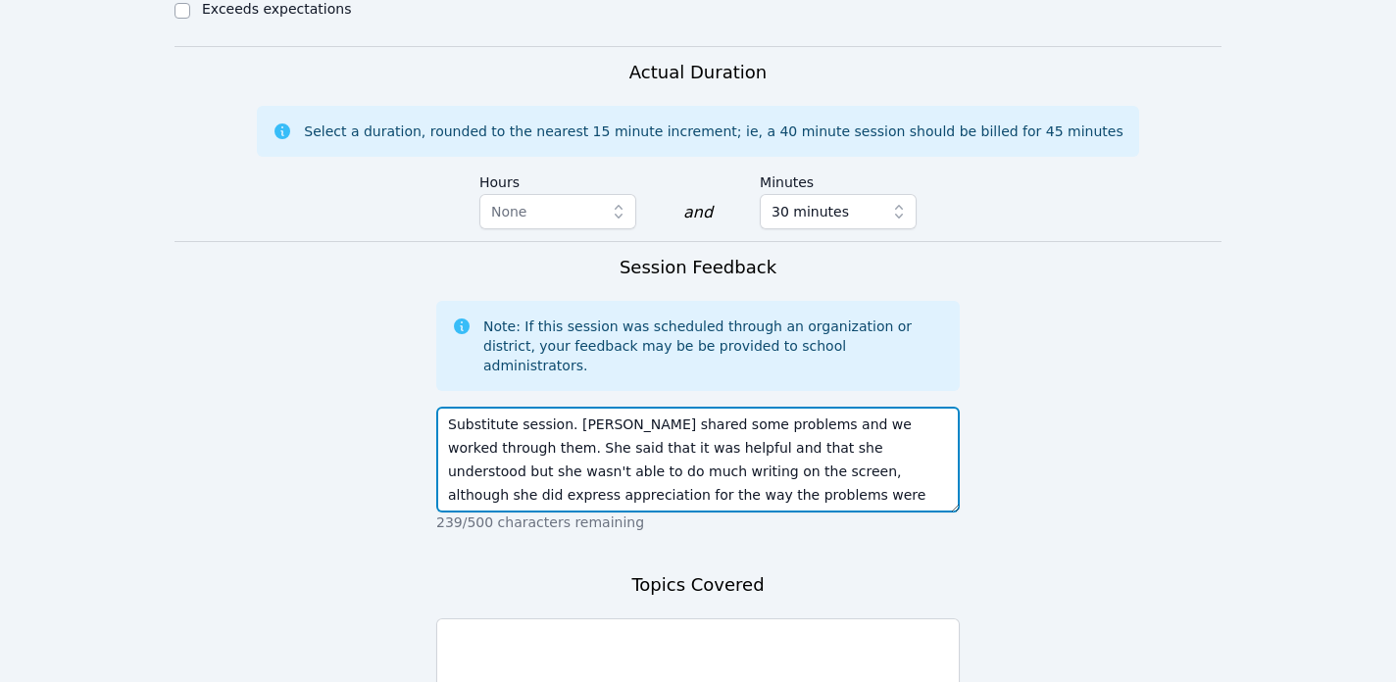
click at [650, 407] on textarea "Substitute session. Nya shared some problems and we worked through them. She sa…" at bounding box center [698, 460] width 524 height 106
type textarea "Substitute session. Nya shared some problems and we worked through them. She sa…"
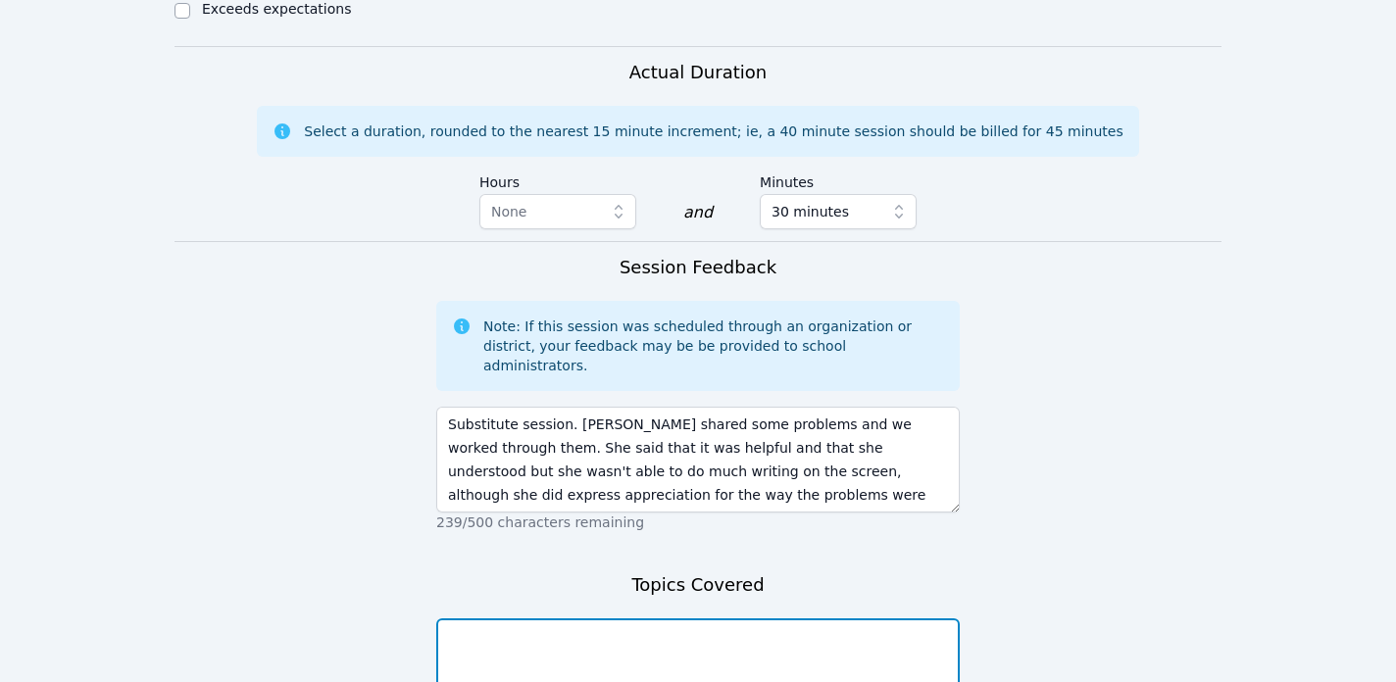
click at [584, 619] on textarea at bounding box center [698, 672] width 524 height 106
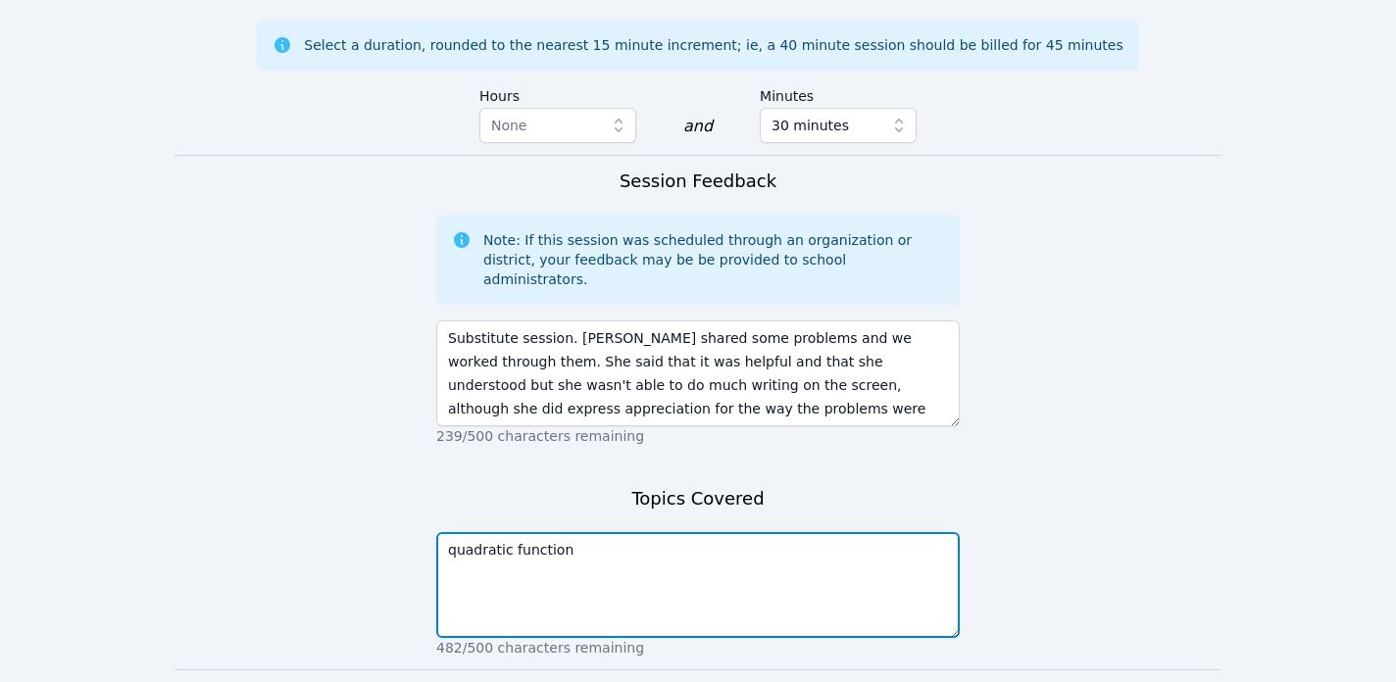
type textarea "quadratic function"
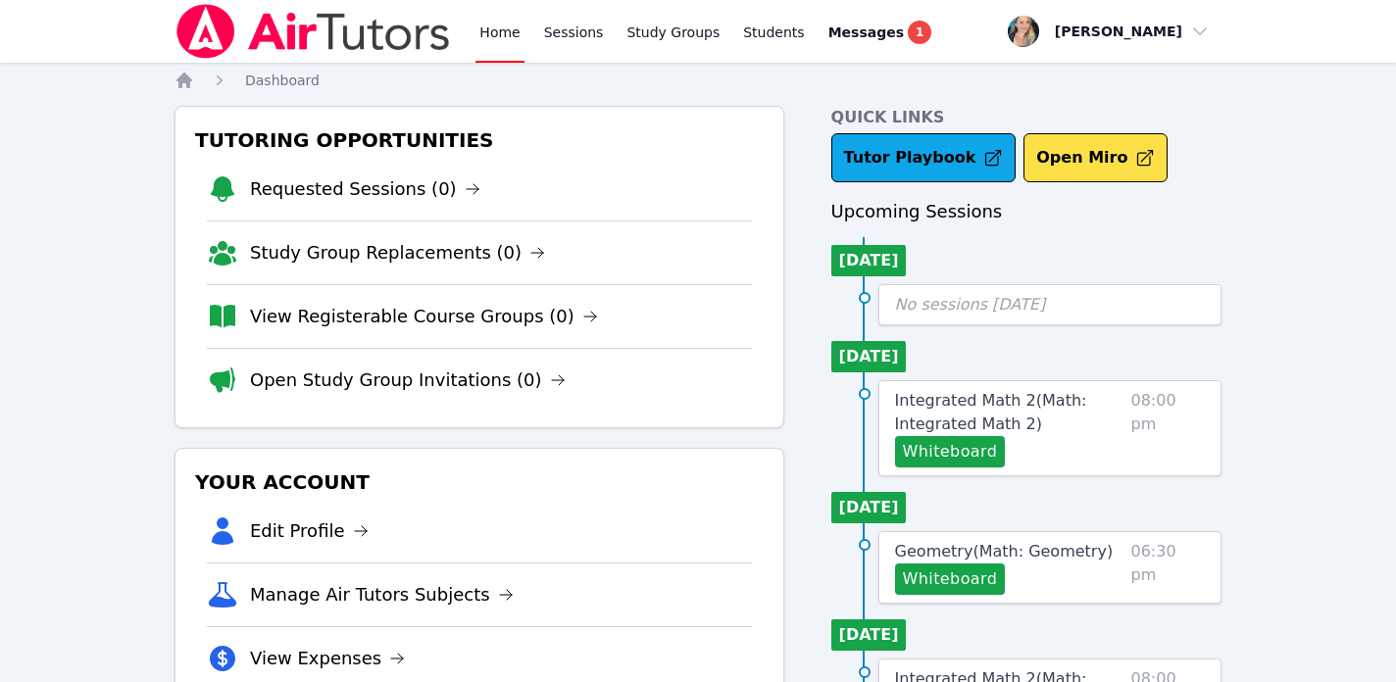
click at [502, 28] on link "Home" at bounding box center [500, 31] width 48 height 63
click at [500, 25] on link "Home" at bounding box center [500, 31] width 48 height 63
